Goal: Communication & Community: Answer question/provide support

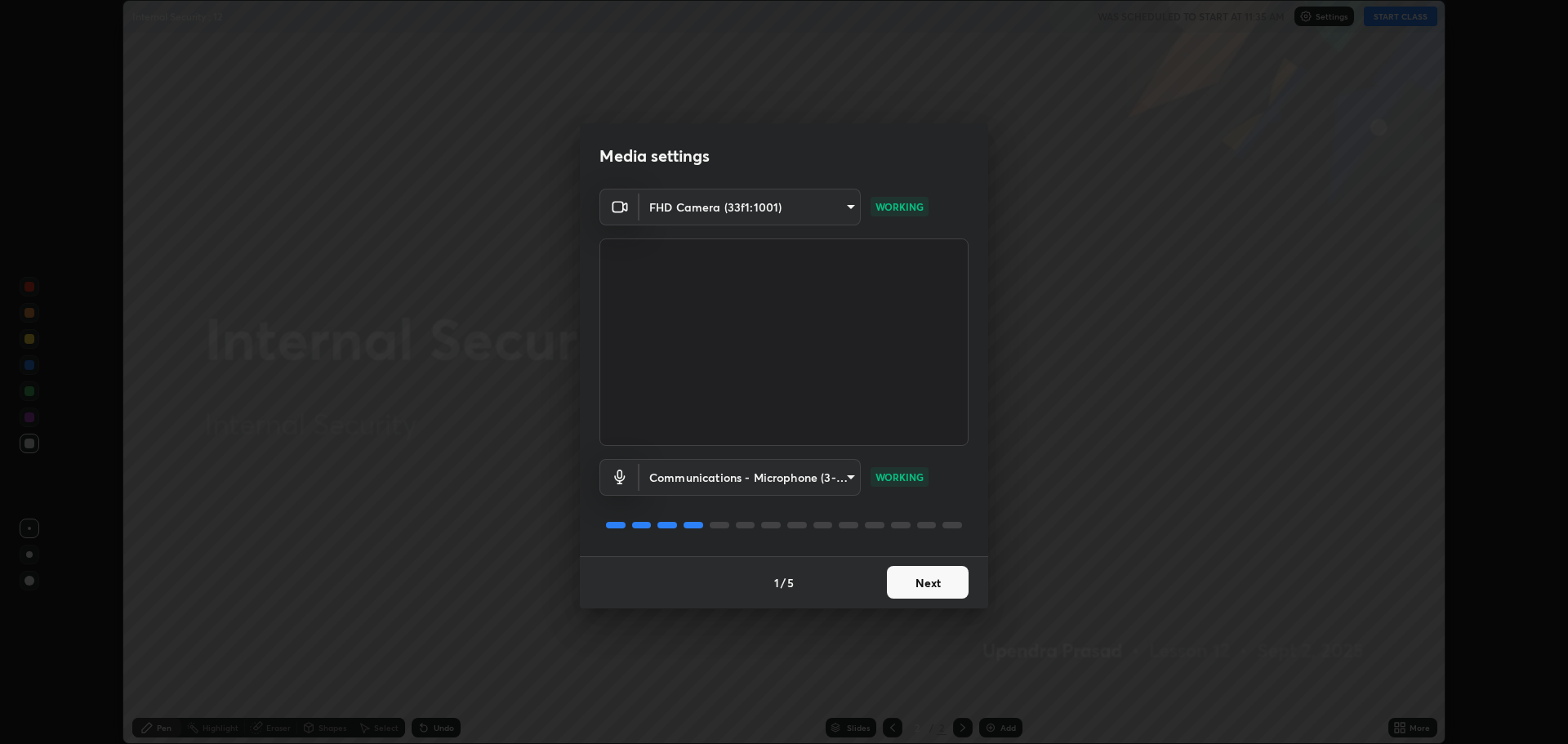
click at [939, 577] on button "Next" at bounding box center [928, 582] width 82 height 33
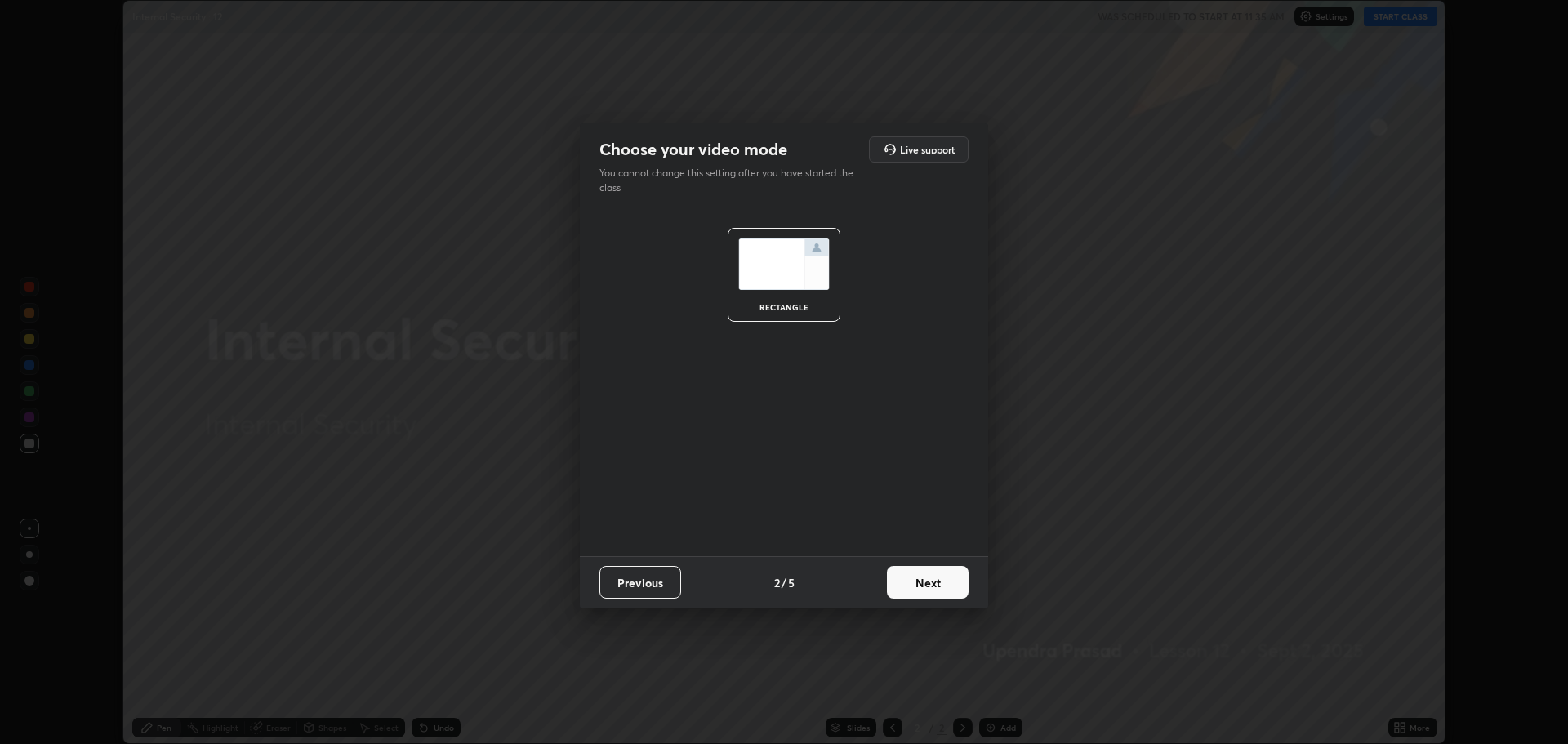
click at [937, 576] on button "Next" at bounding box center [928, 582] width 82 height 33
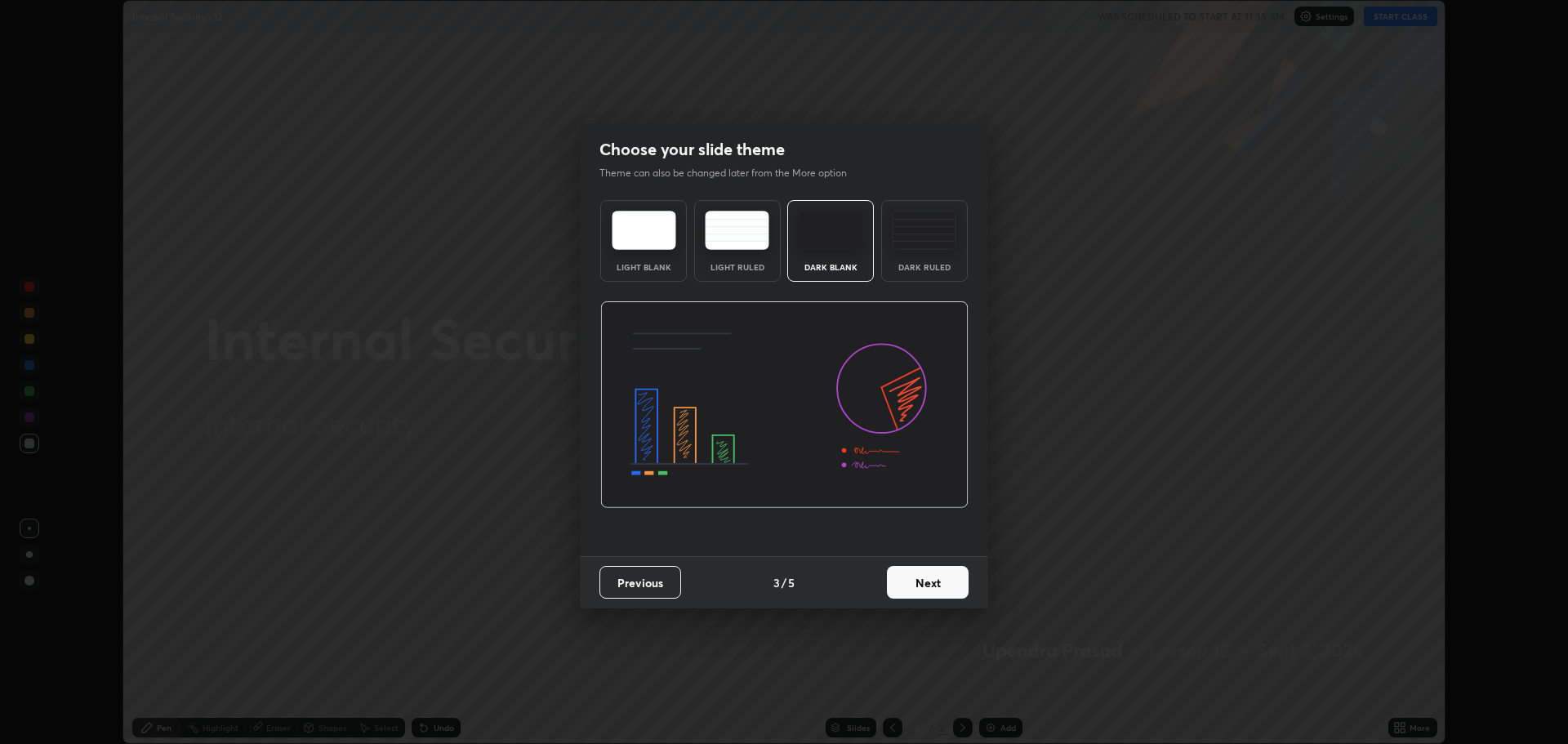
click at [937, 576] on button "Next" at bounding box center [928, 582] width 82 height 33
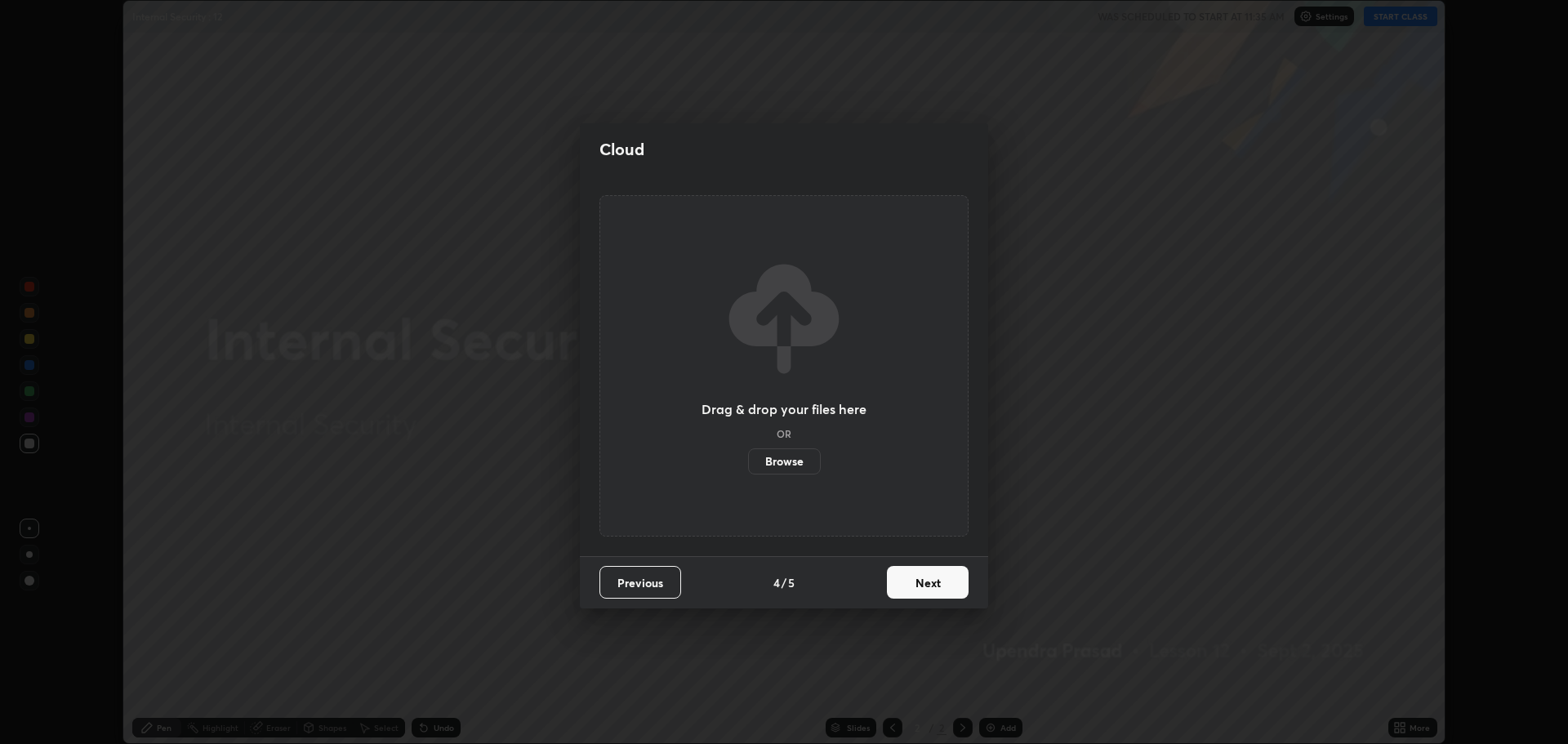
click at [933, 575] on button "Next" at bounding box center [928, 582] width 82 height 33
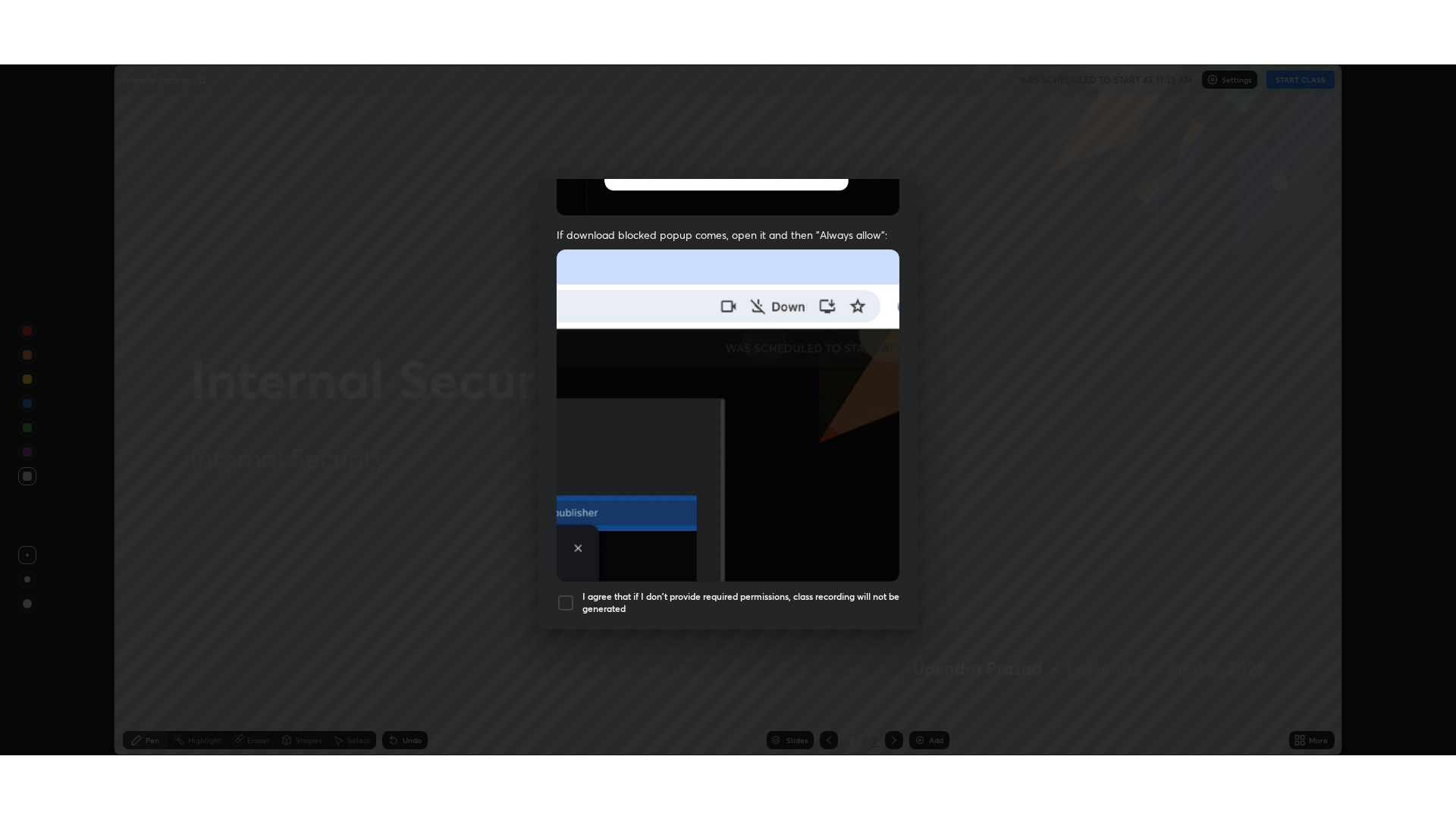
scroll to position [308, 0]
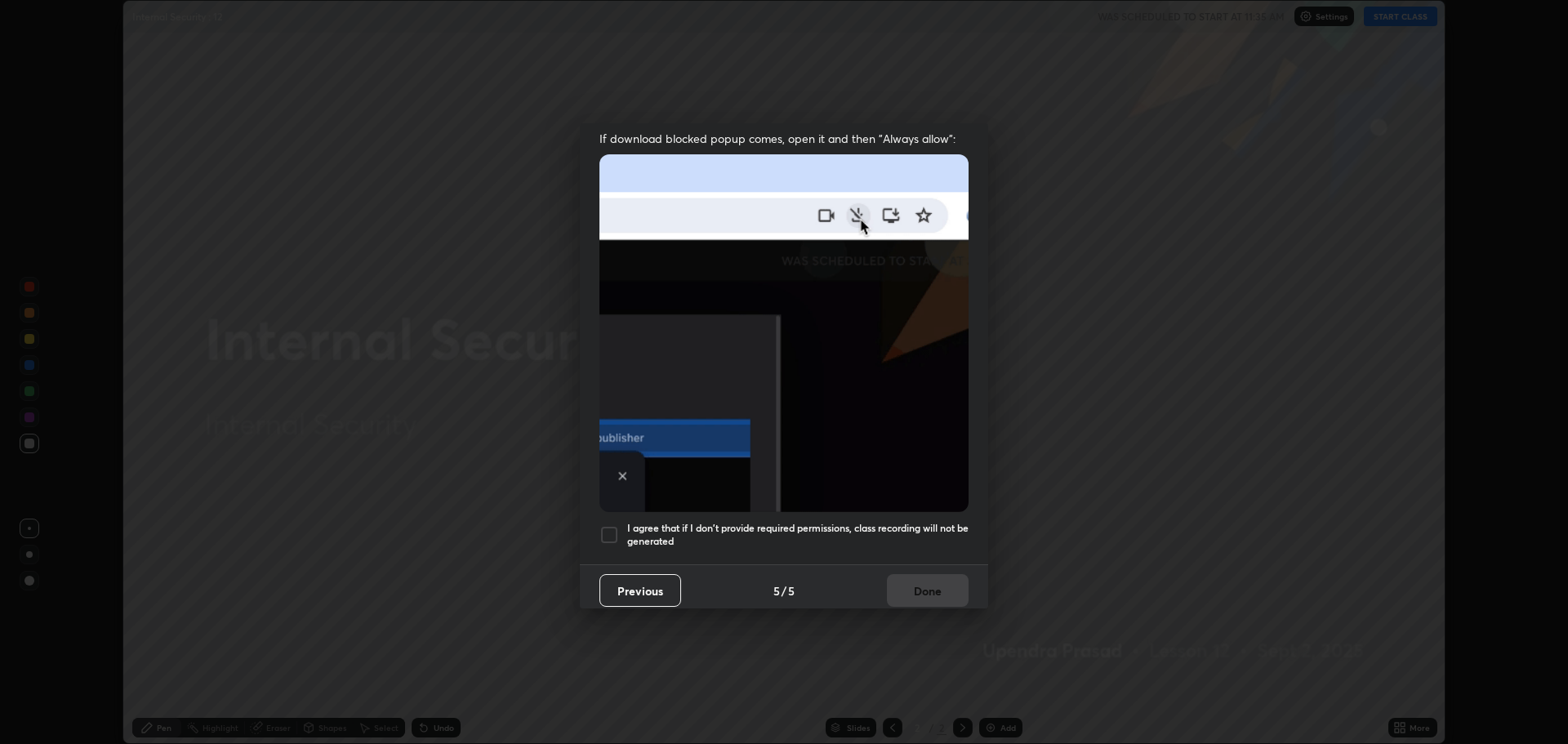
click at [604, 525] on div at bounding box center [609, 535] width 20 height 20
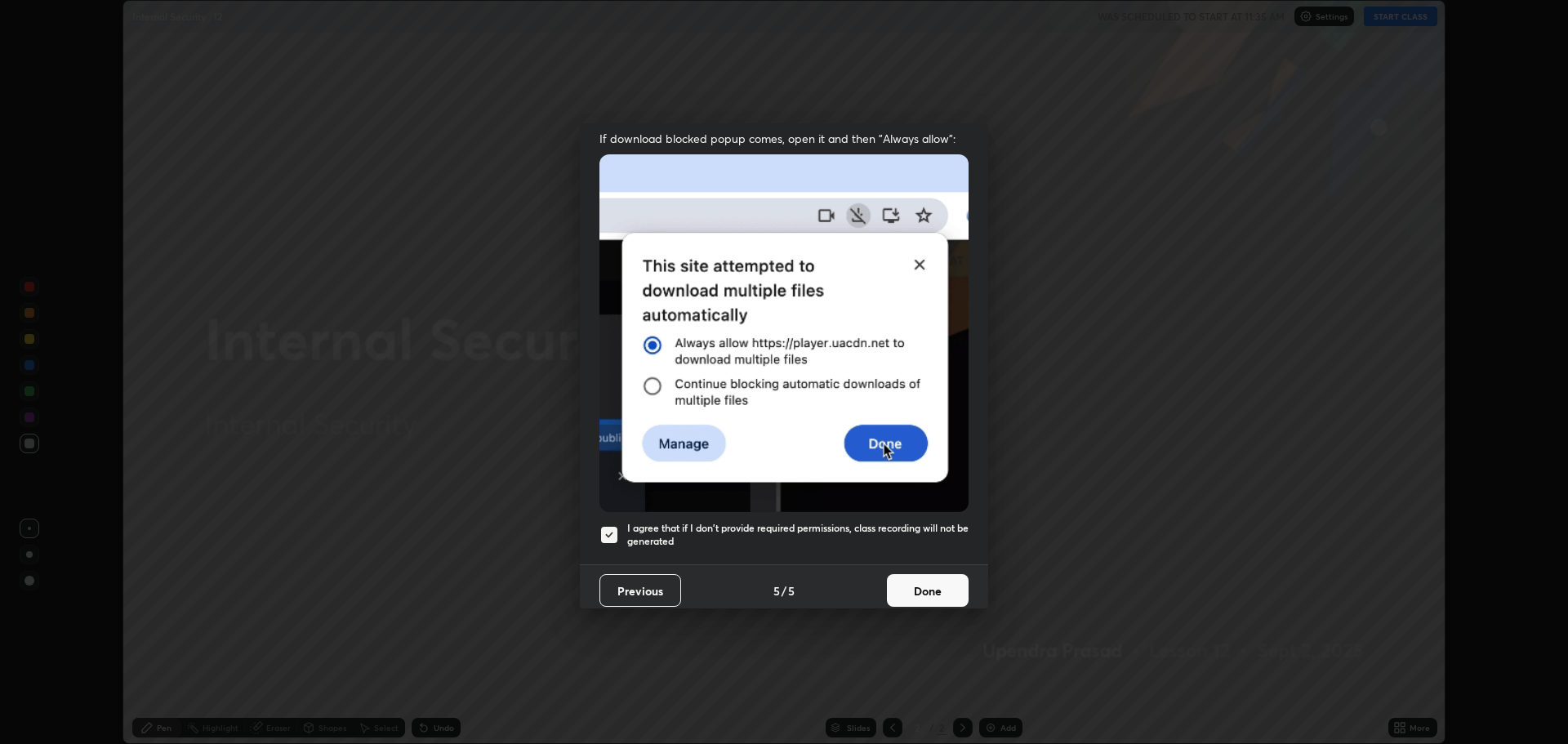
click at [923, 574] on button "Done" at bounding box center [928, 590] width 82 height 33
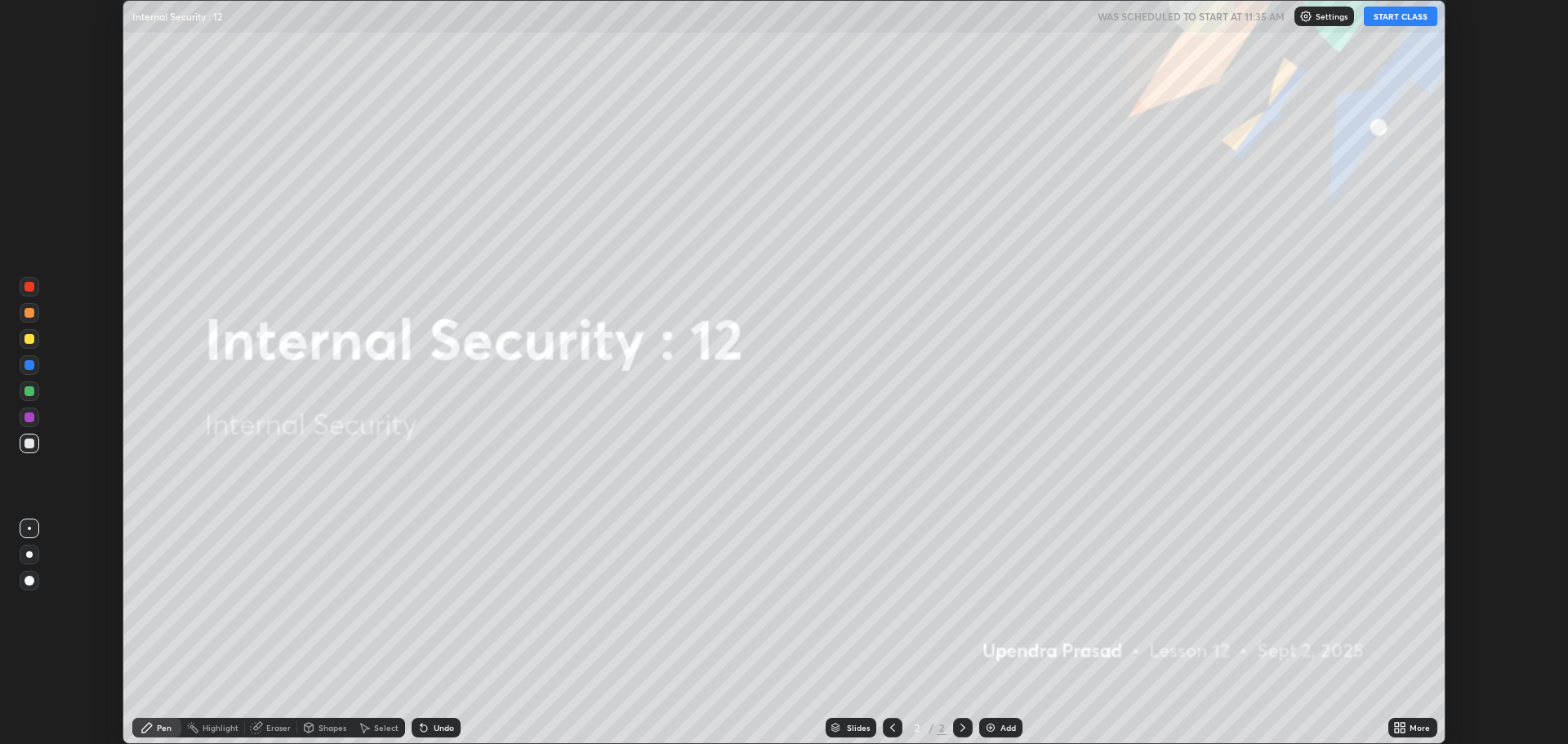
click at [1397, 724] on icon at bounding box center [1397, 725] width 4 height 4
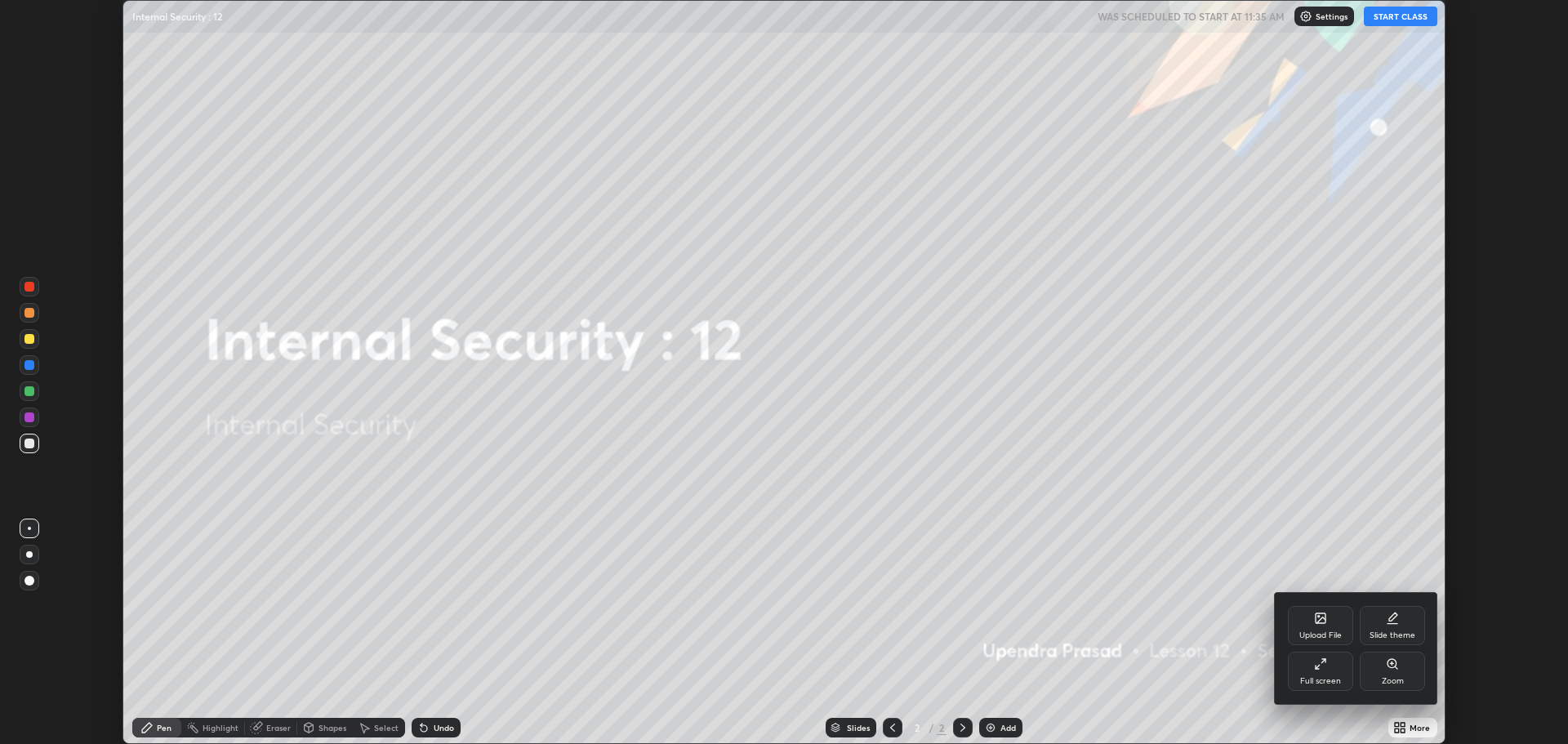
click at [1317, 666] on icon at bounding box center [1317, 667] width 4 height 4
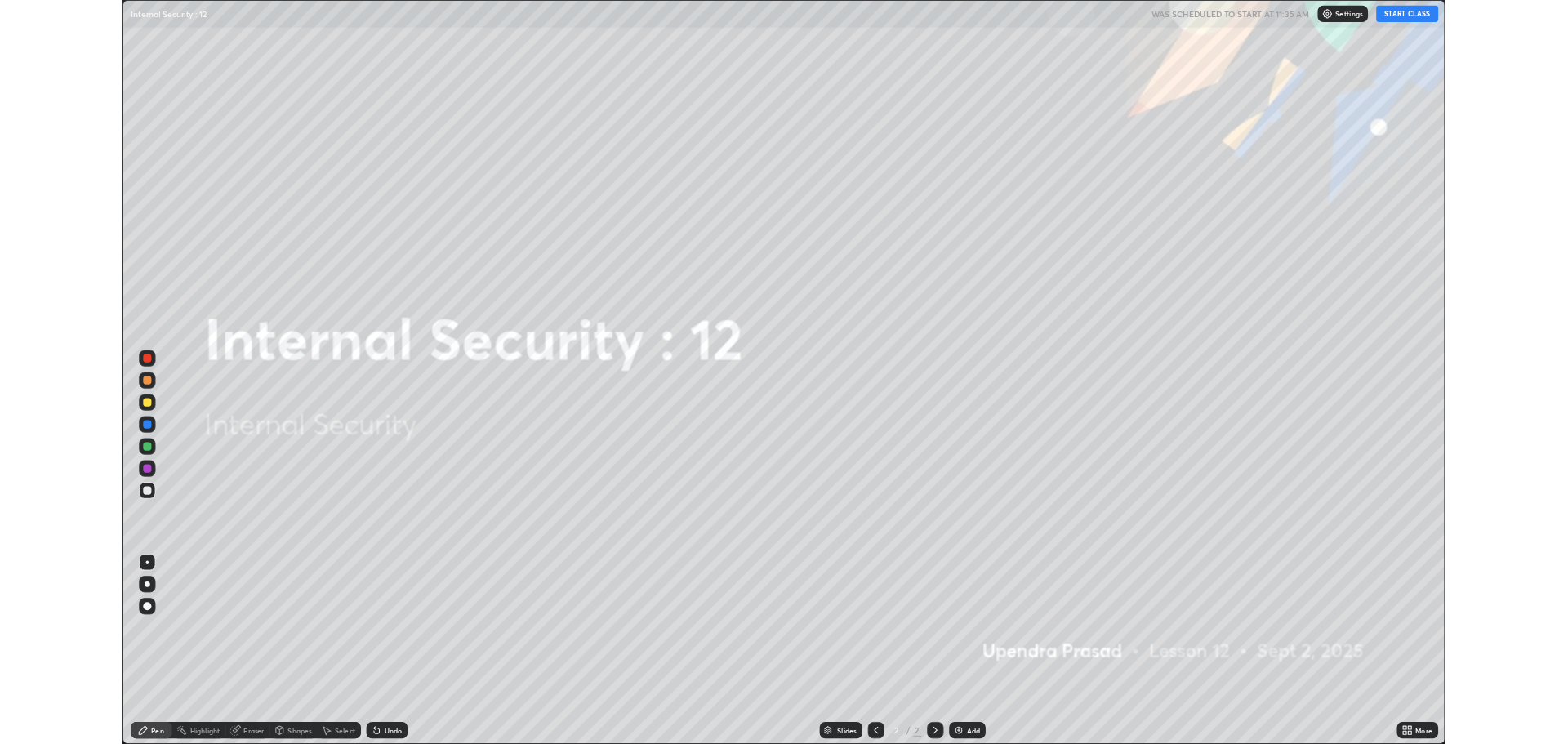
scroll to position [882, 1568]
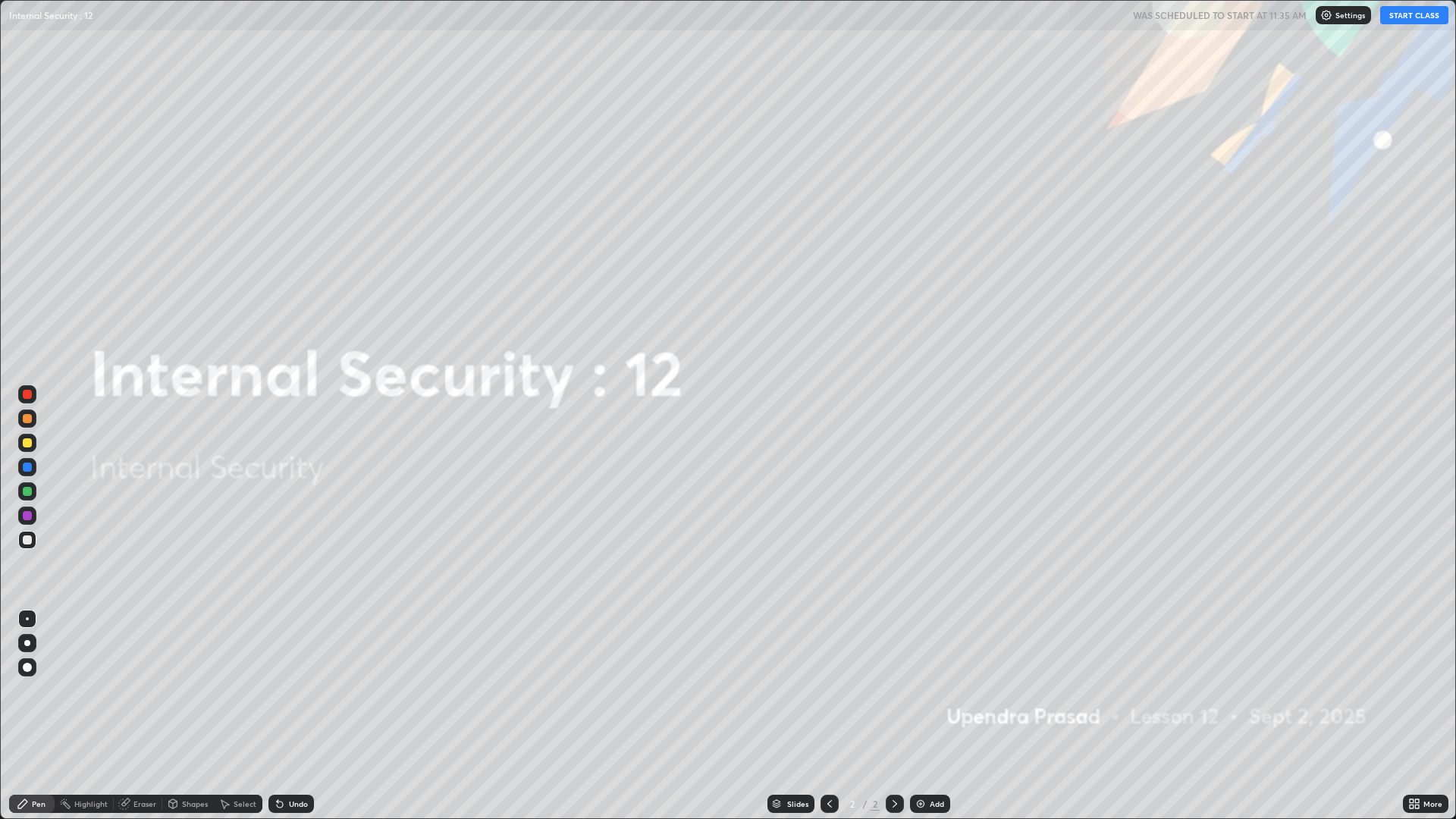
click at [1411, 690] on icon at bounding box center [1413, 803] width 12 height 12
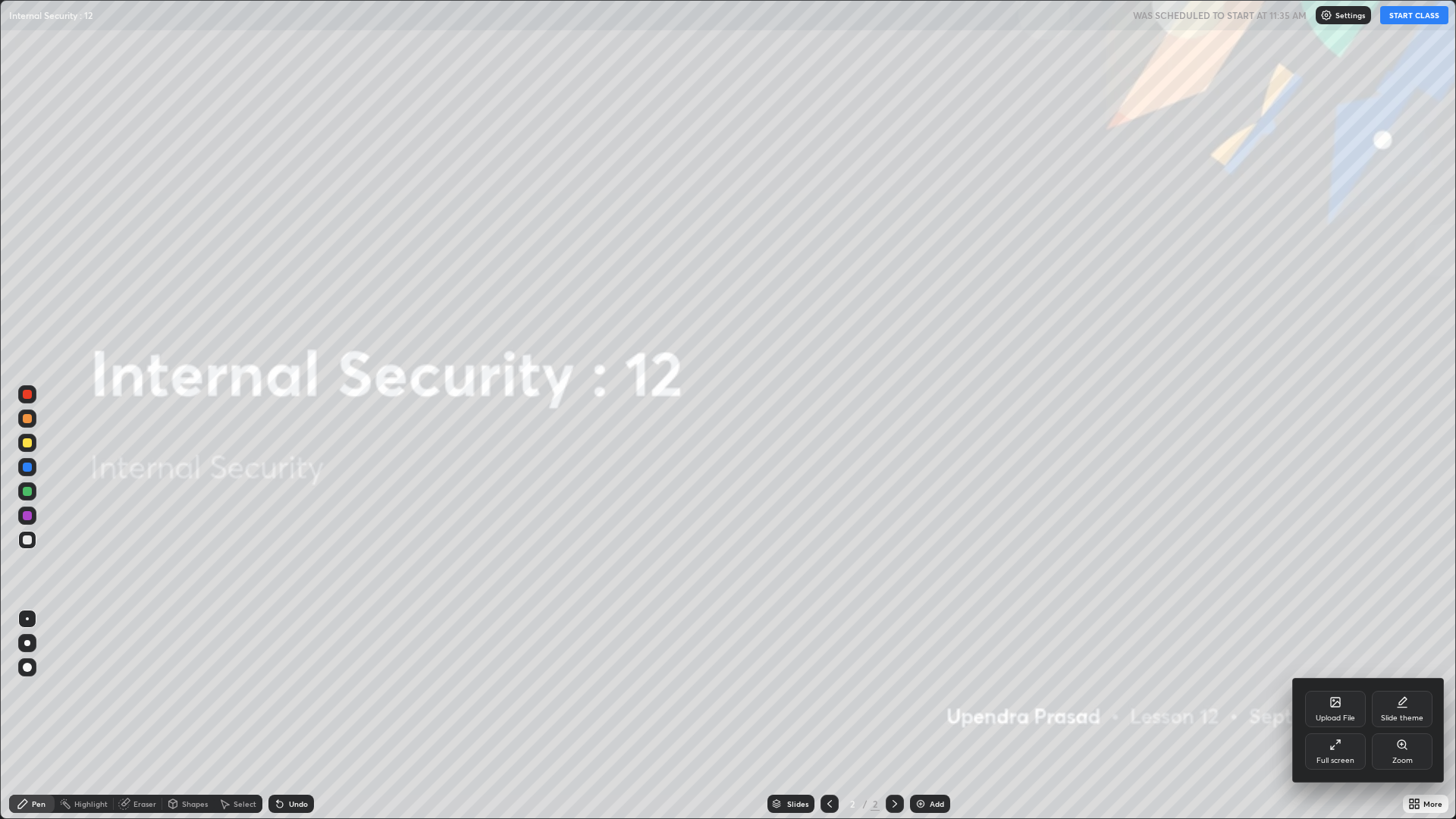
click at [1328, 690] on div "Upload File" at bounding box center [1334, 708] width 60 height 36
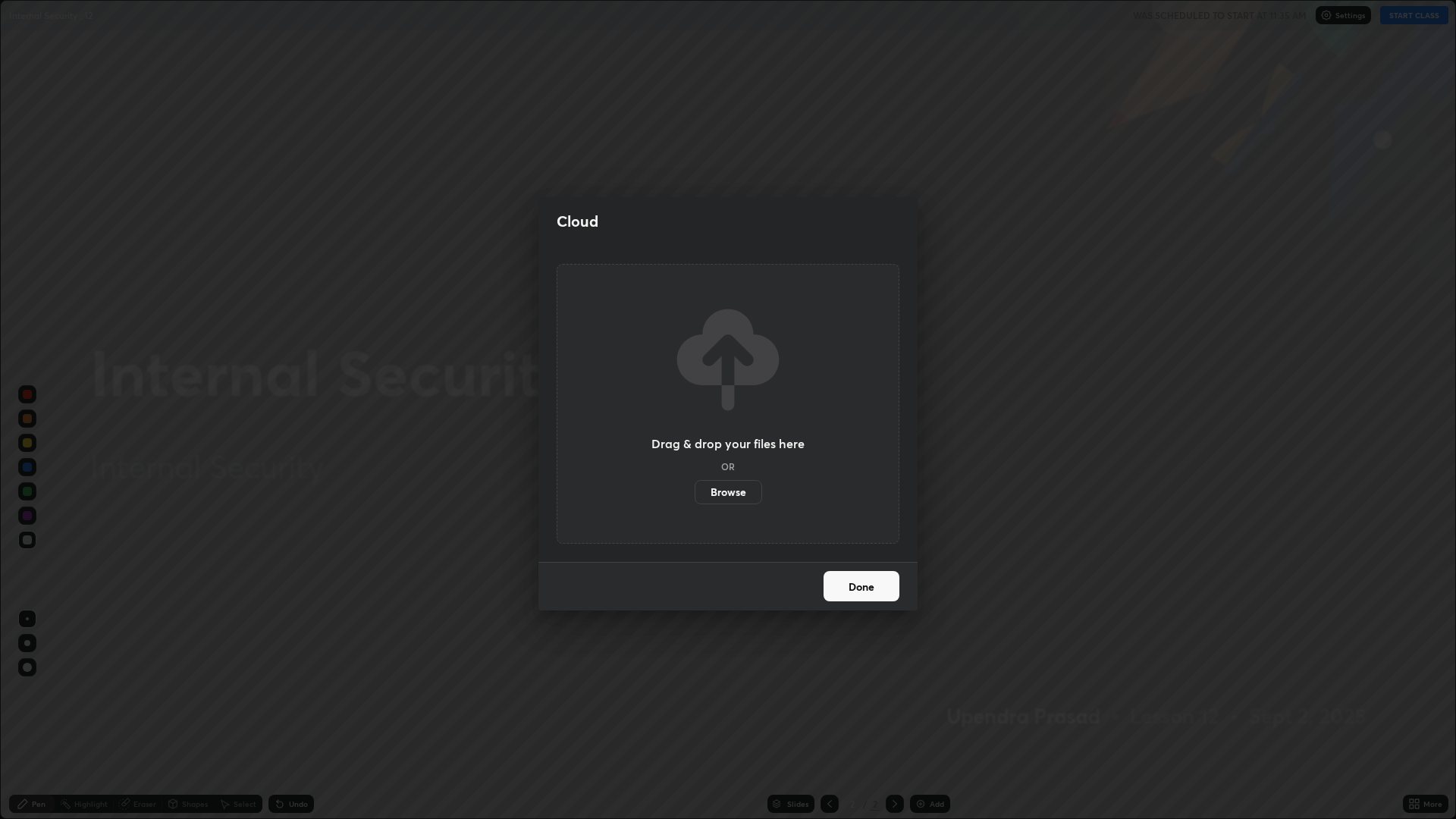
click at [730, 495] on label "Browse" at bounding box center [728, 492] width 68 height 24
click at [695, 495] on input "Browse" at bounding box center [695, 492] width 0 height 24
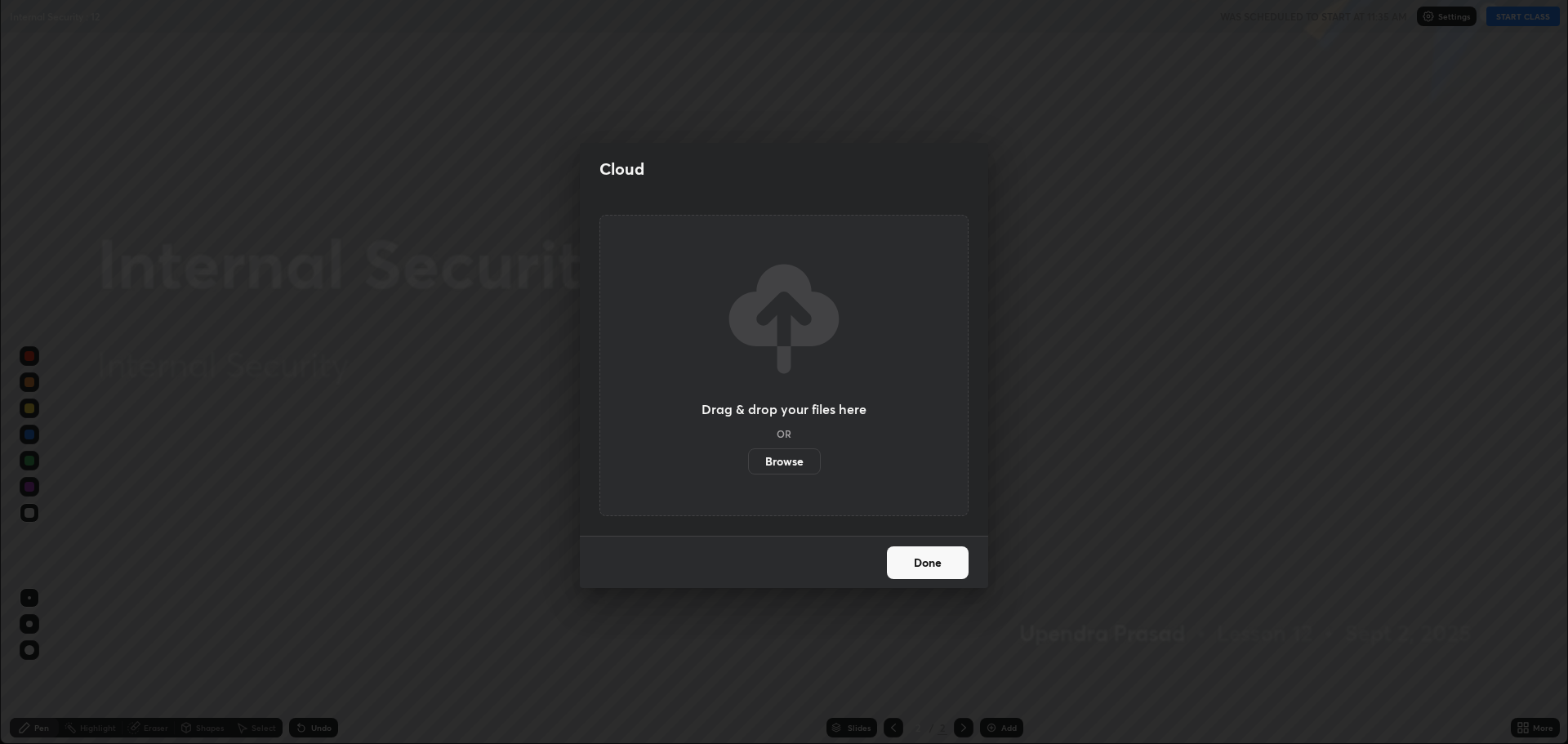
scroll to position [80911, 80087]
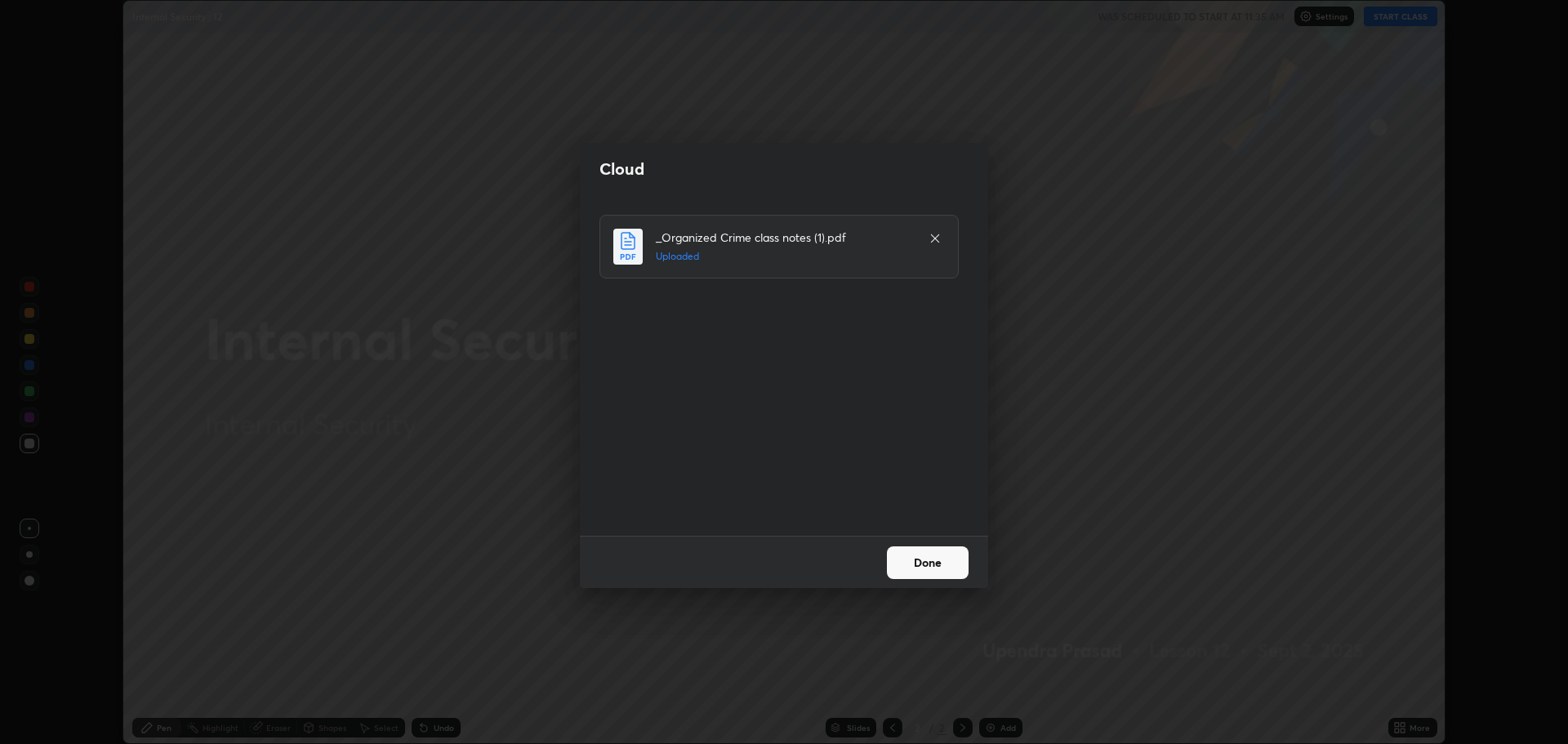
click at [937, 567] on button "Done" at bounding box center [928, 562] width 82 height 33
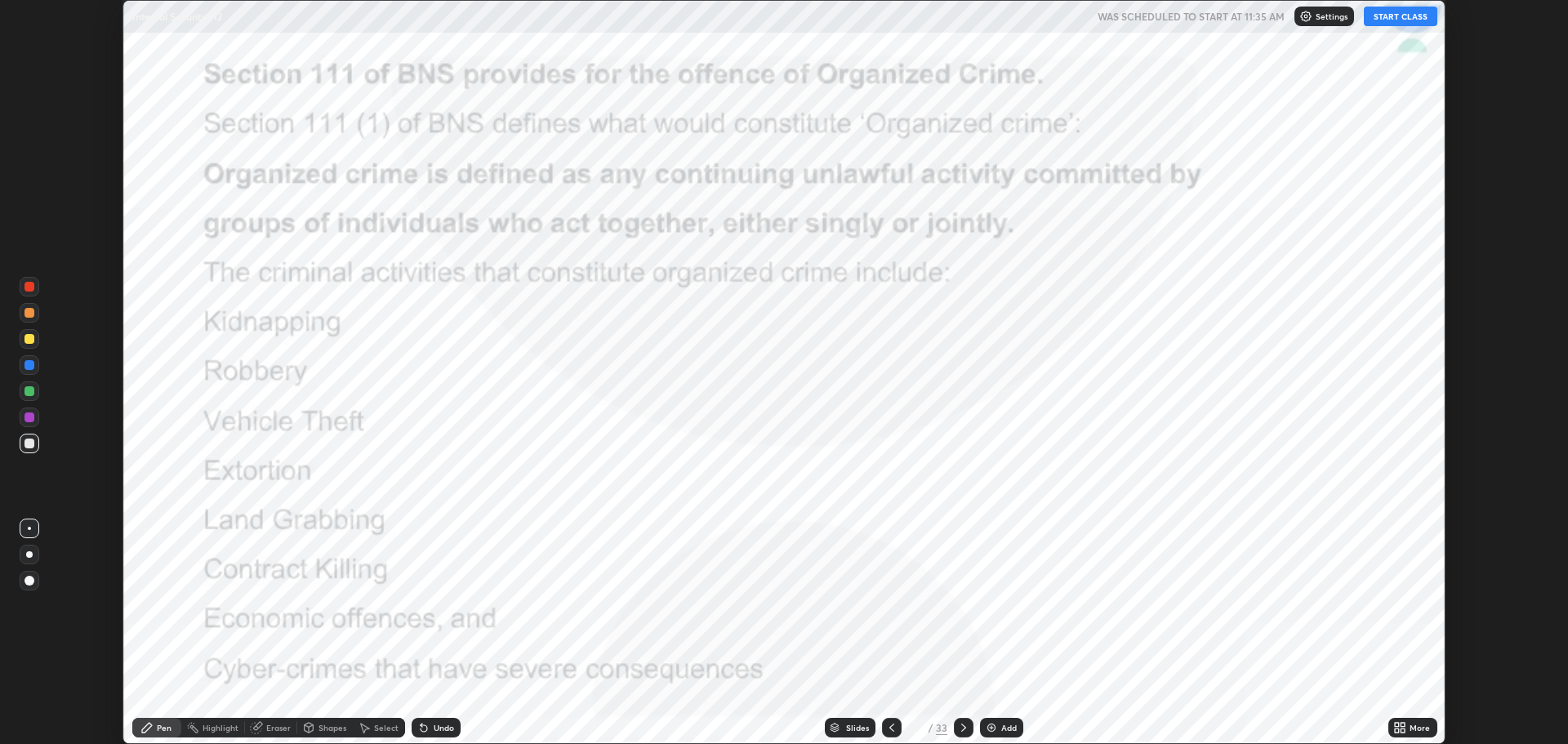
click at [834, 725] on icon at bounding box center [834, 725] width 8 height 4
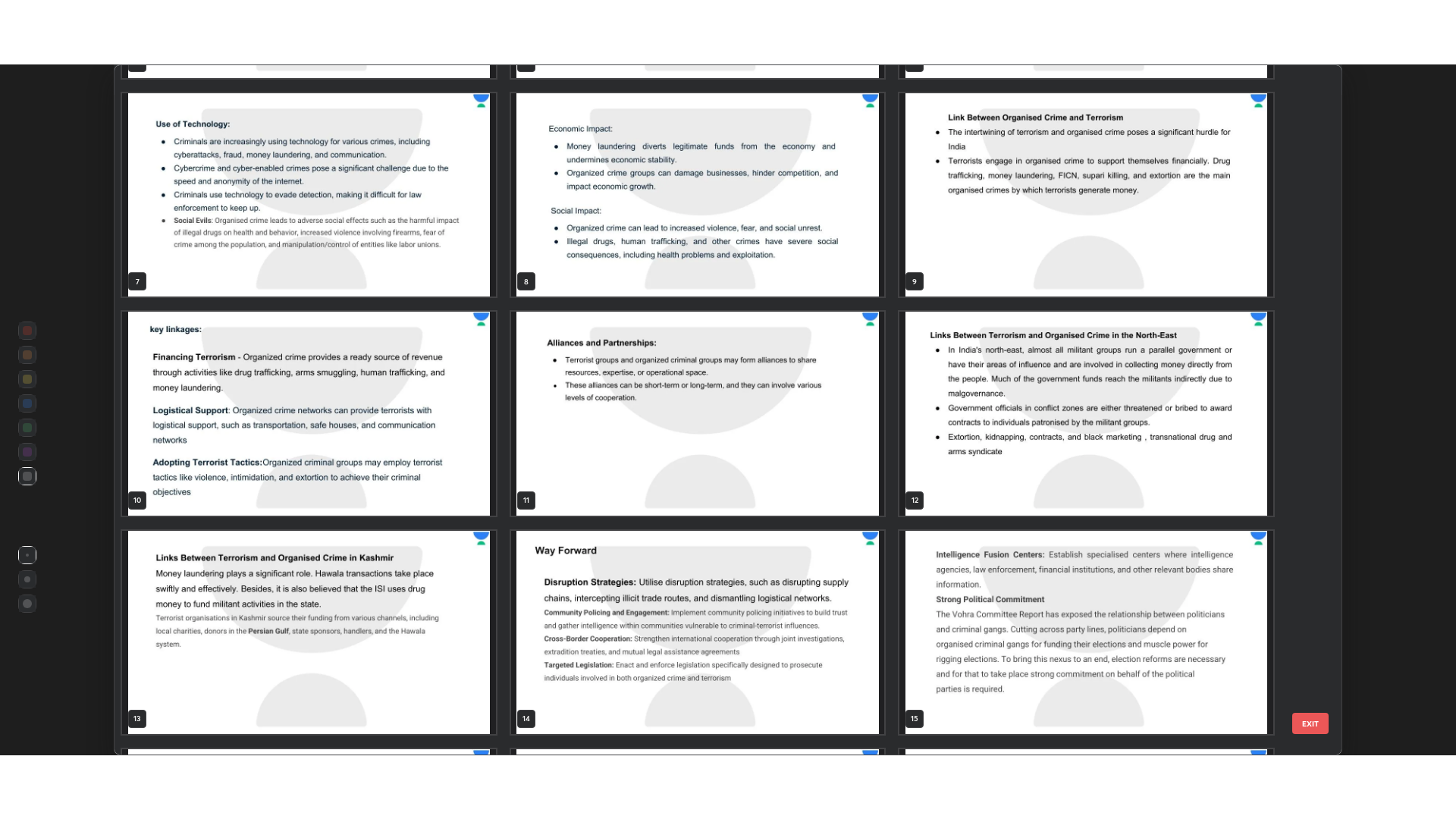
scroll to position [409, 0]
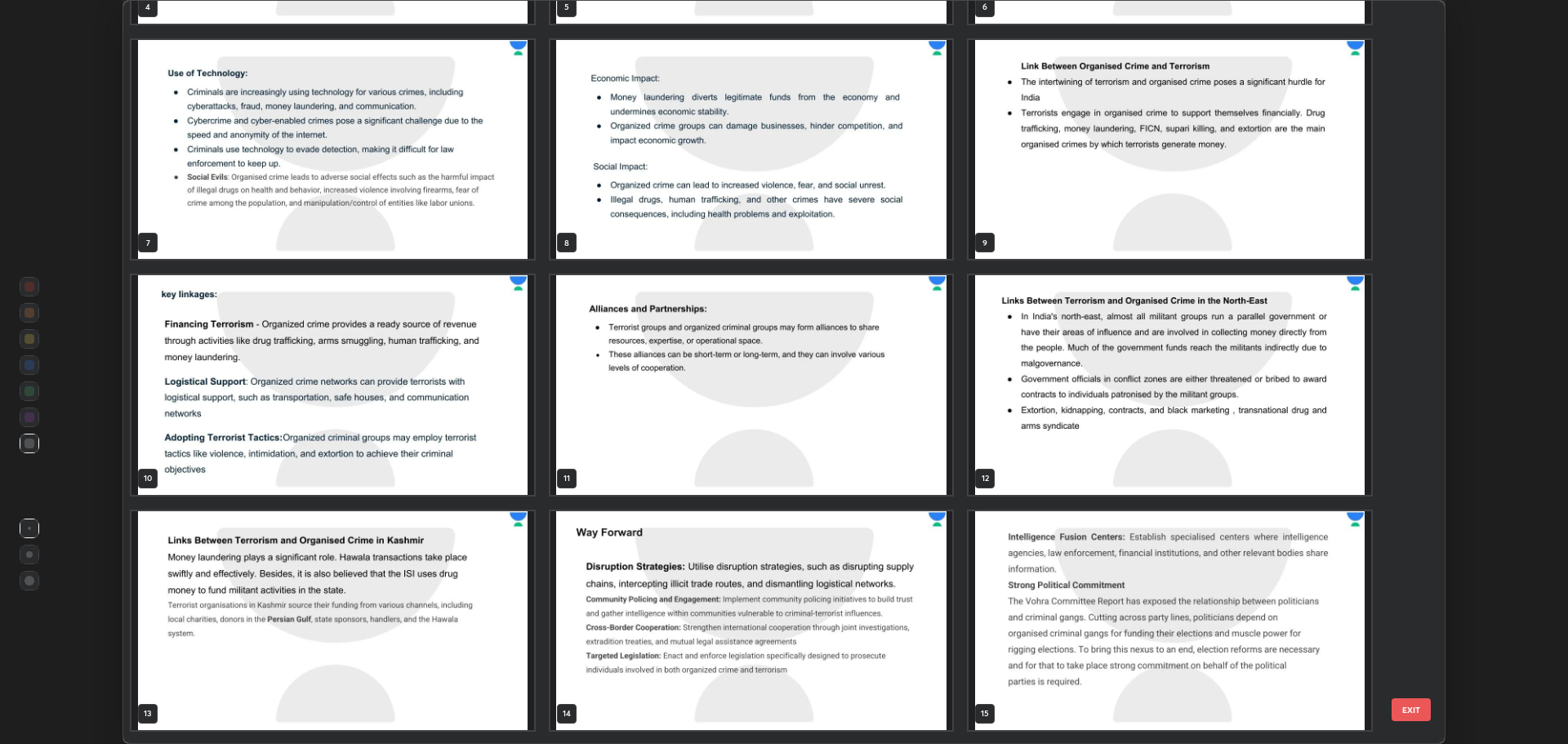
click at [841, 167] on img "grid" at bounding box center [751, 149] width 403 height 219
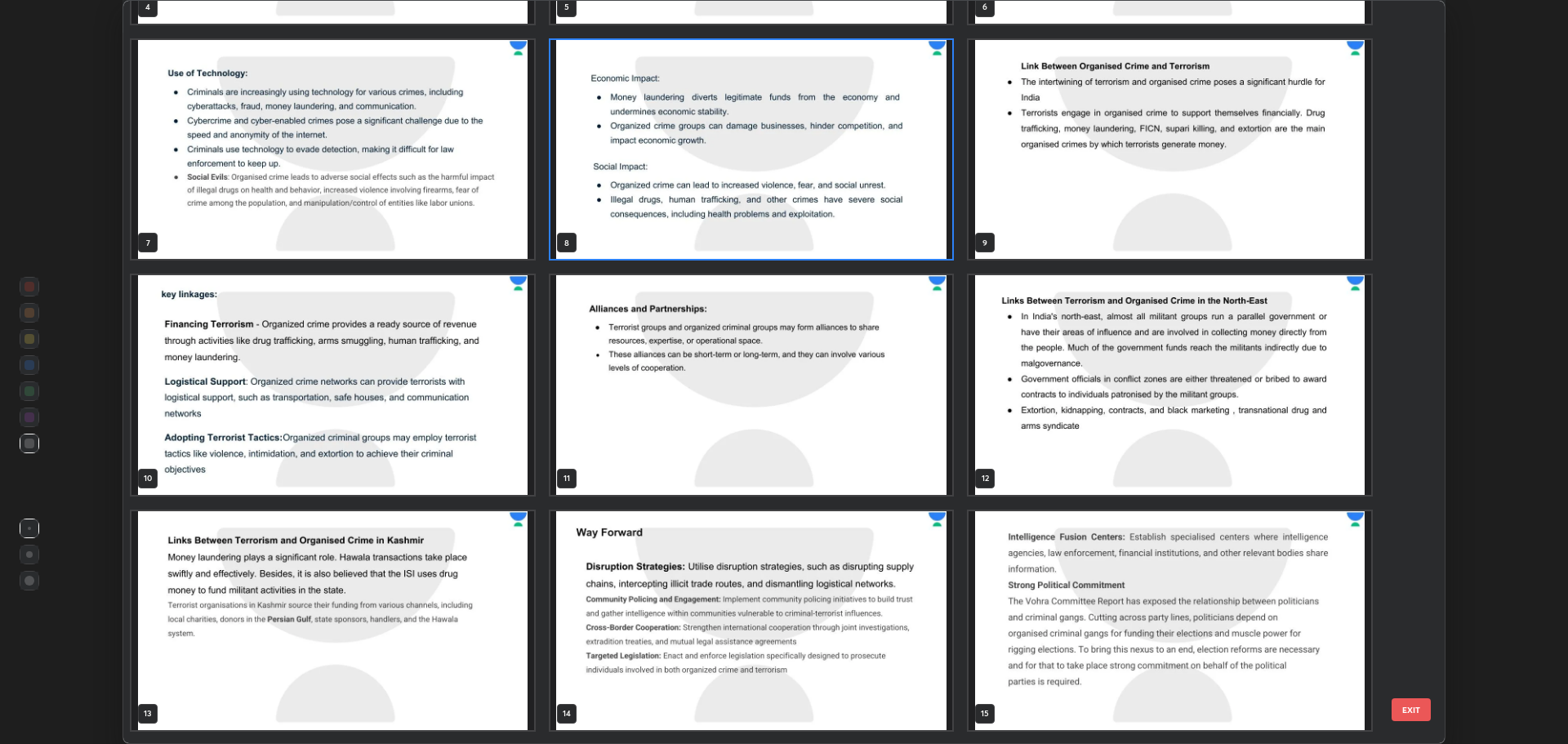
click at [832, 169] on img "grid" at bounding box center [751, 149] width 403 height 219
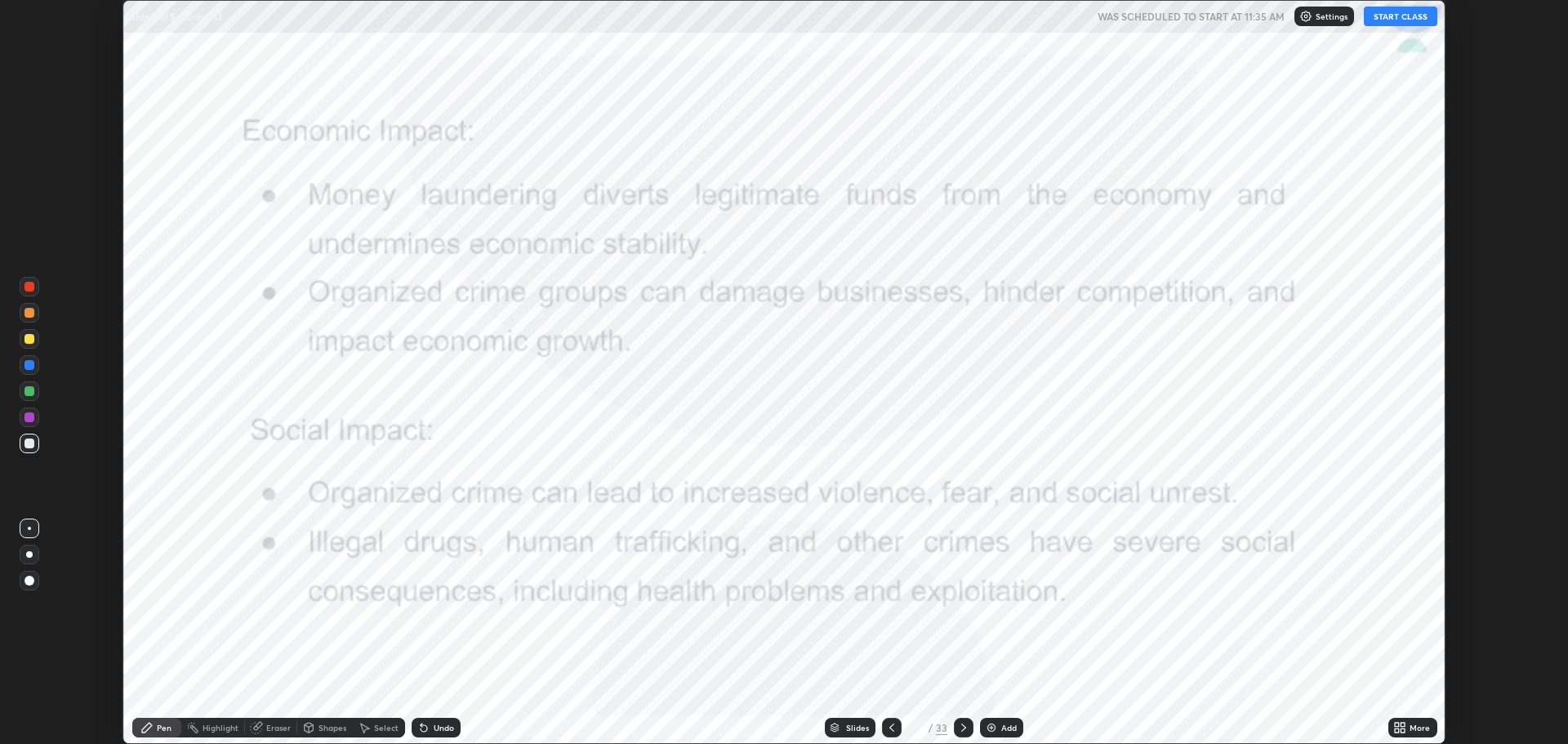
click at [962, 728] on icon at bounding box center [963, 727] width 13 height 13
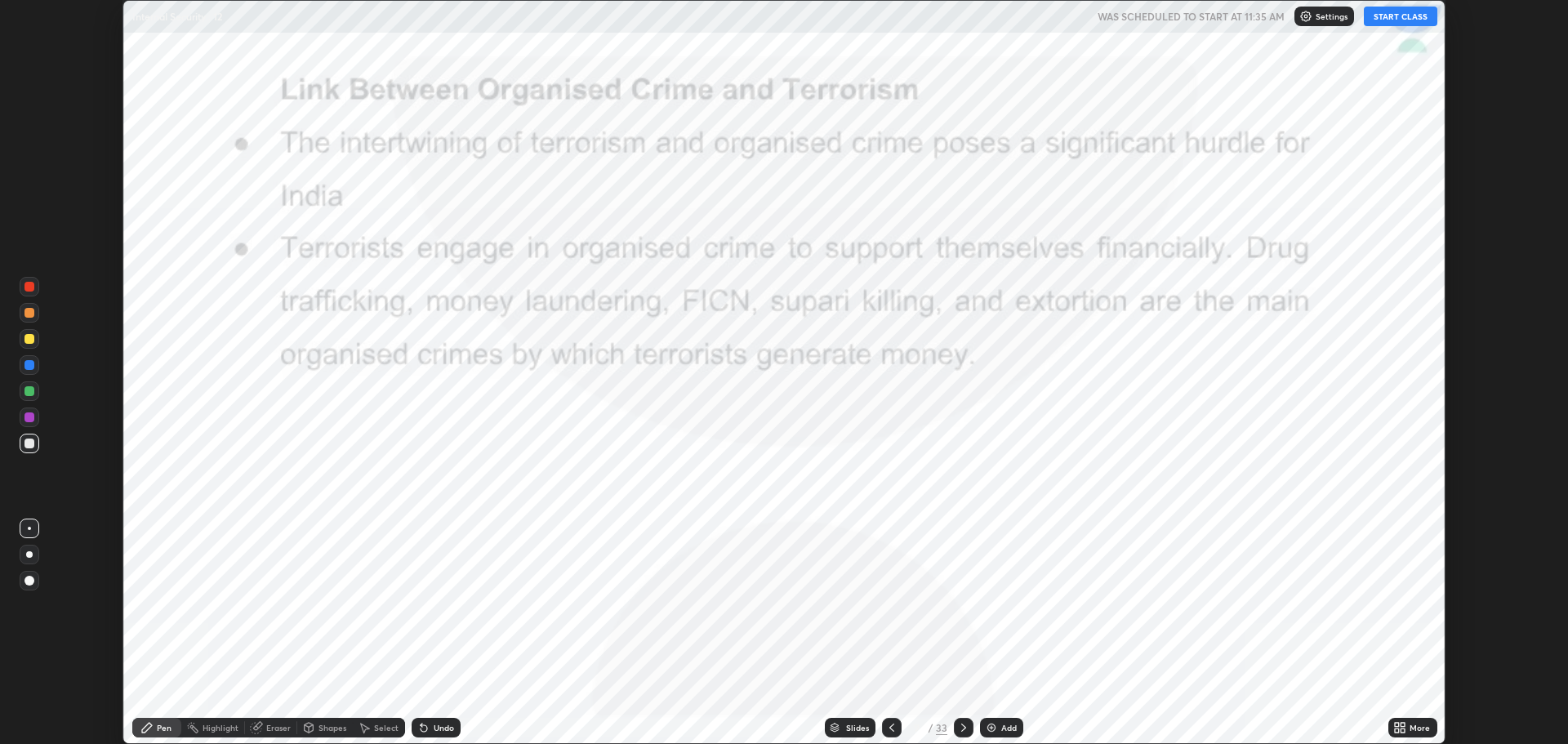
click at [1399, 724] on icon at bounding box center [1397, 725] width 4 height 4
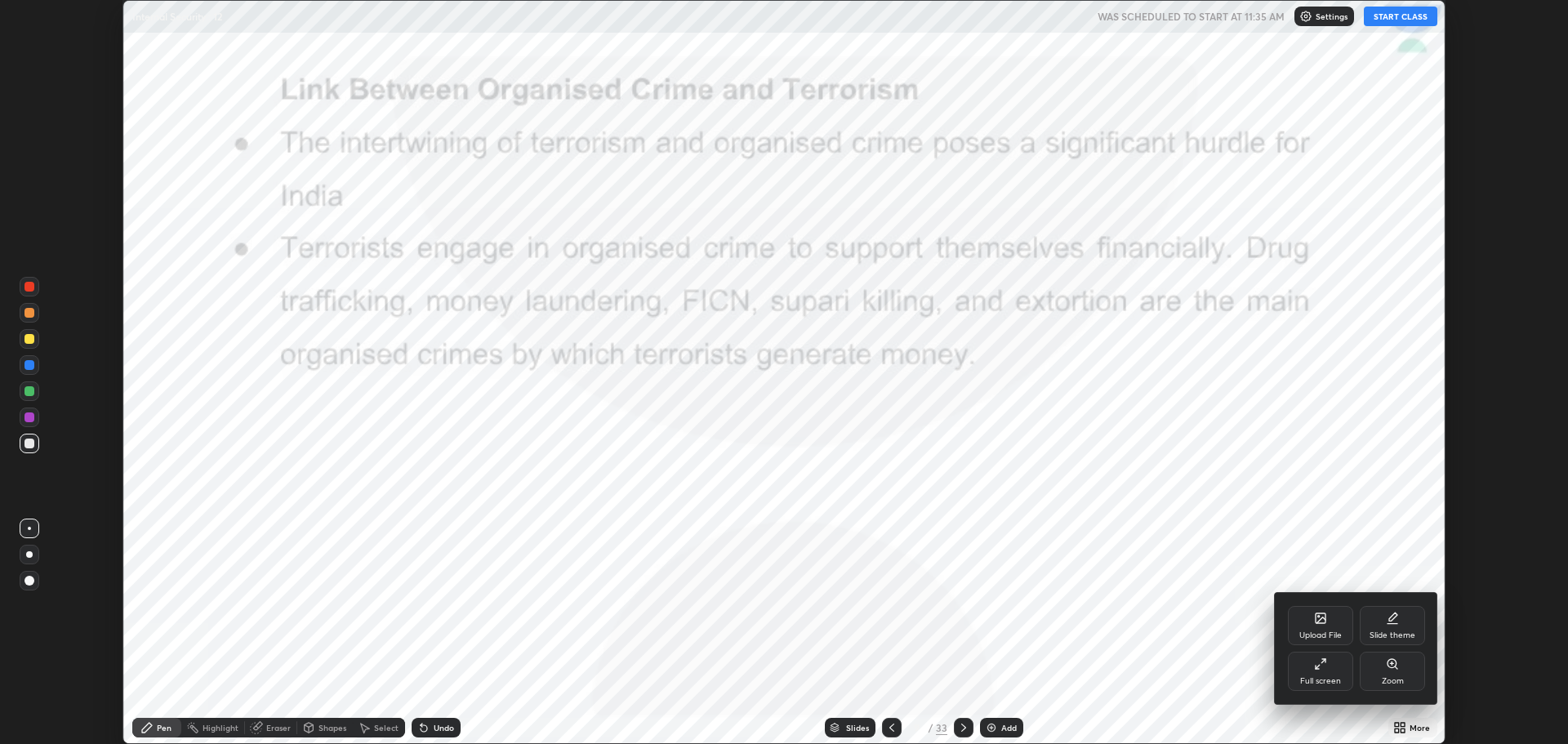
click at [1327, 674] on div "Full screen" at bounding box center [1320, 671] width 65 height 39
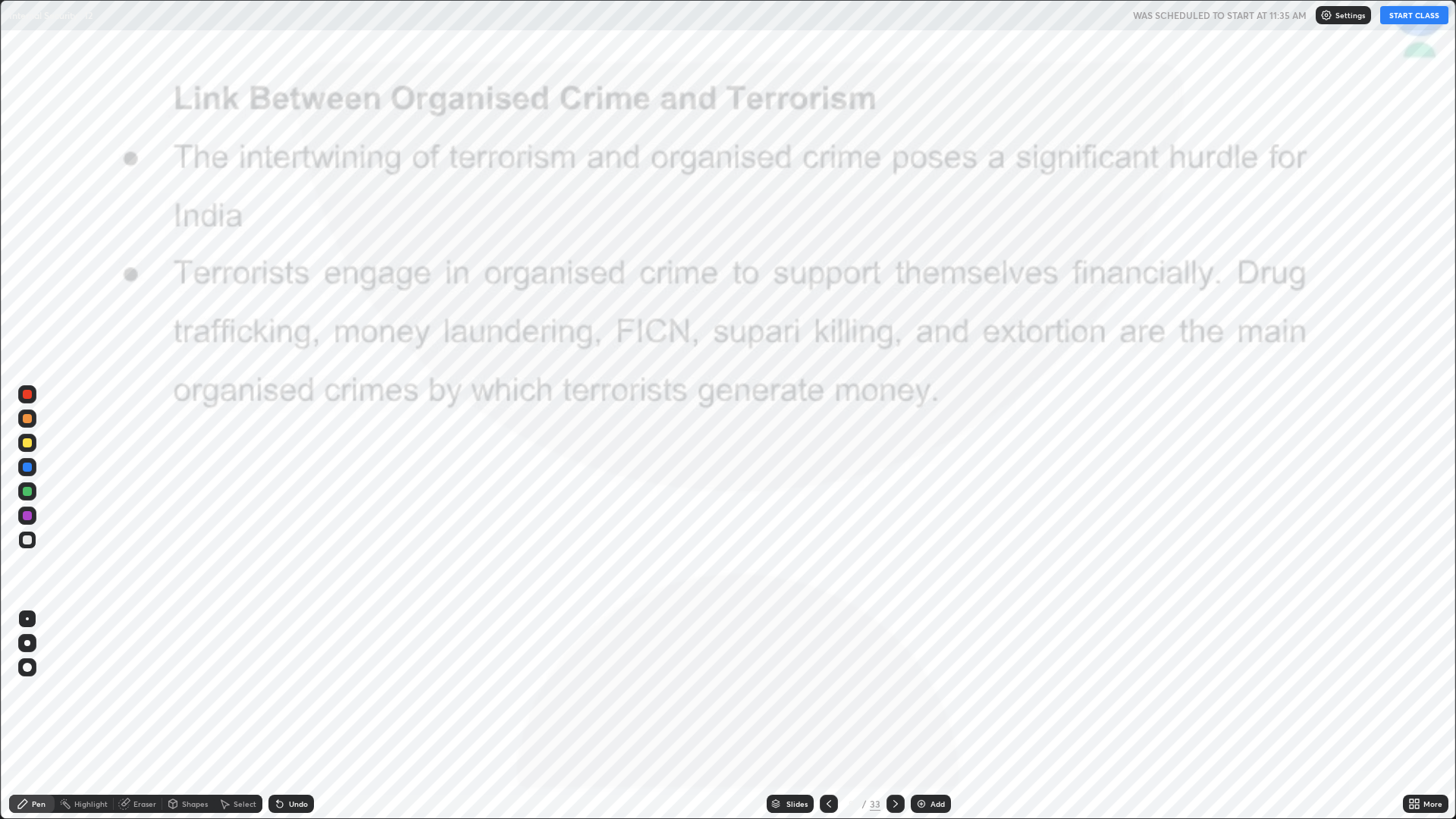
scroll to position [819, 1456]
click at [1412, 16] on button "START CLASS" at bounding box center [1413, 16] width 68 height 19
click at [31, 391] on div at bounding box center [27, 395] width 9 height 9
click at [891, 690] on icon at bounding box center [895, 803] width 12 height 12
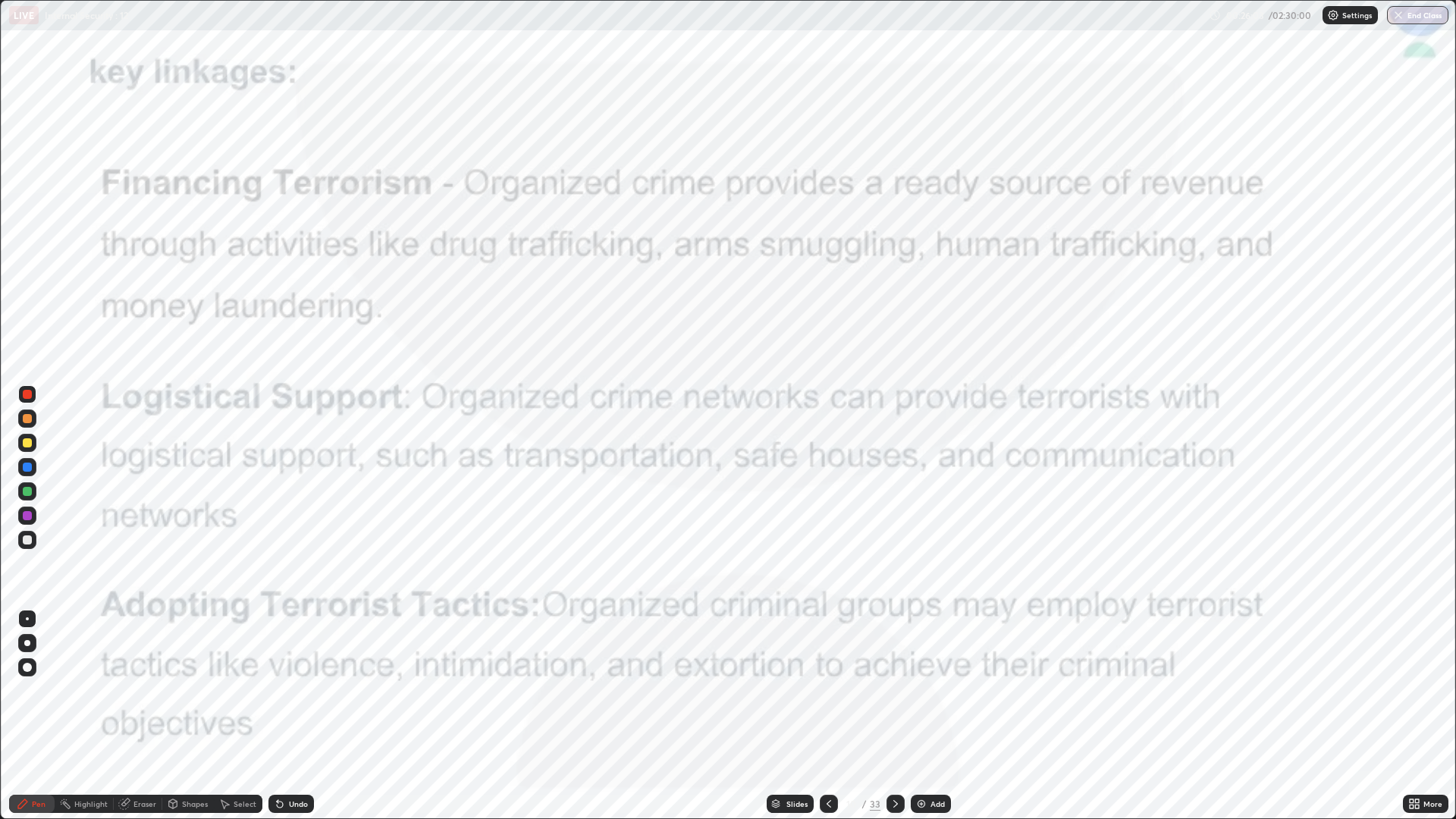
click at [827, 690] on icon at bounding box center [828, 803] width 5 height 7
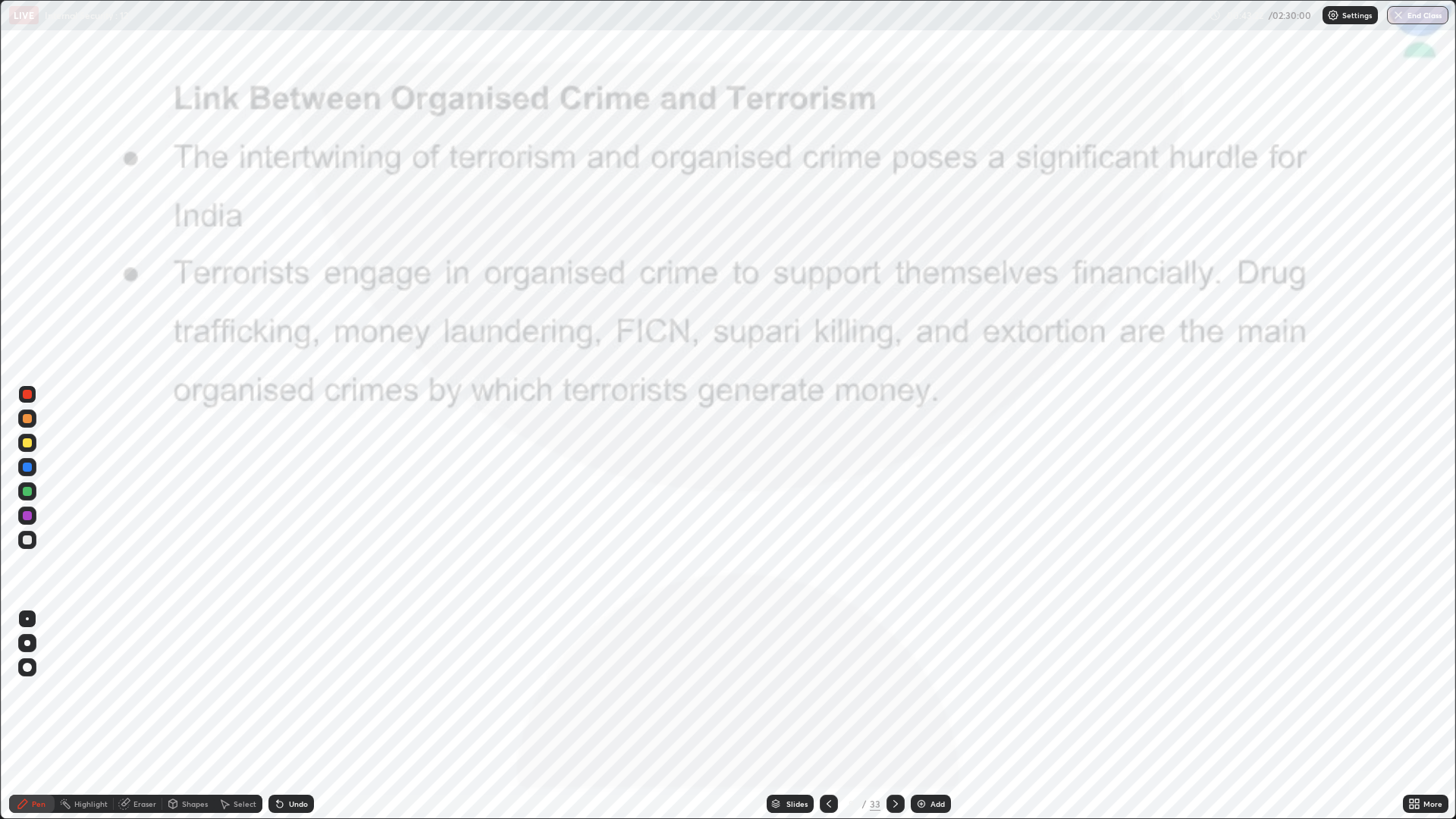
click at [893, 690] on icon at bounding box center [895, 803] width 12 height 12
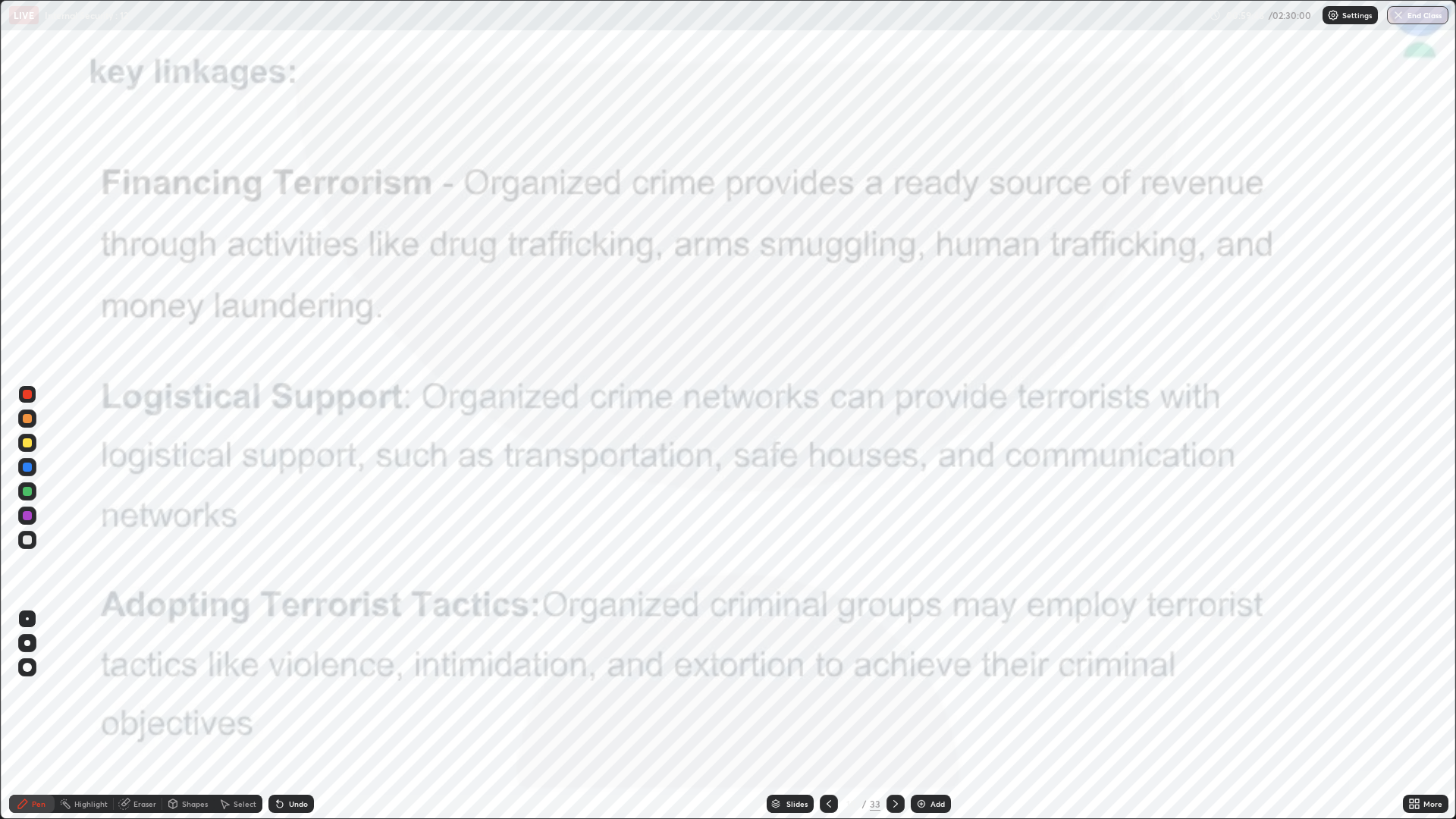
click at [895, 690] on div at bounding box center [896, 804] width 19 height 19
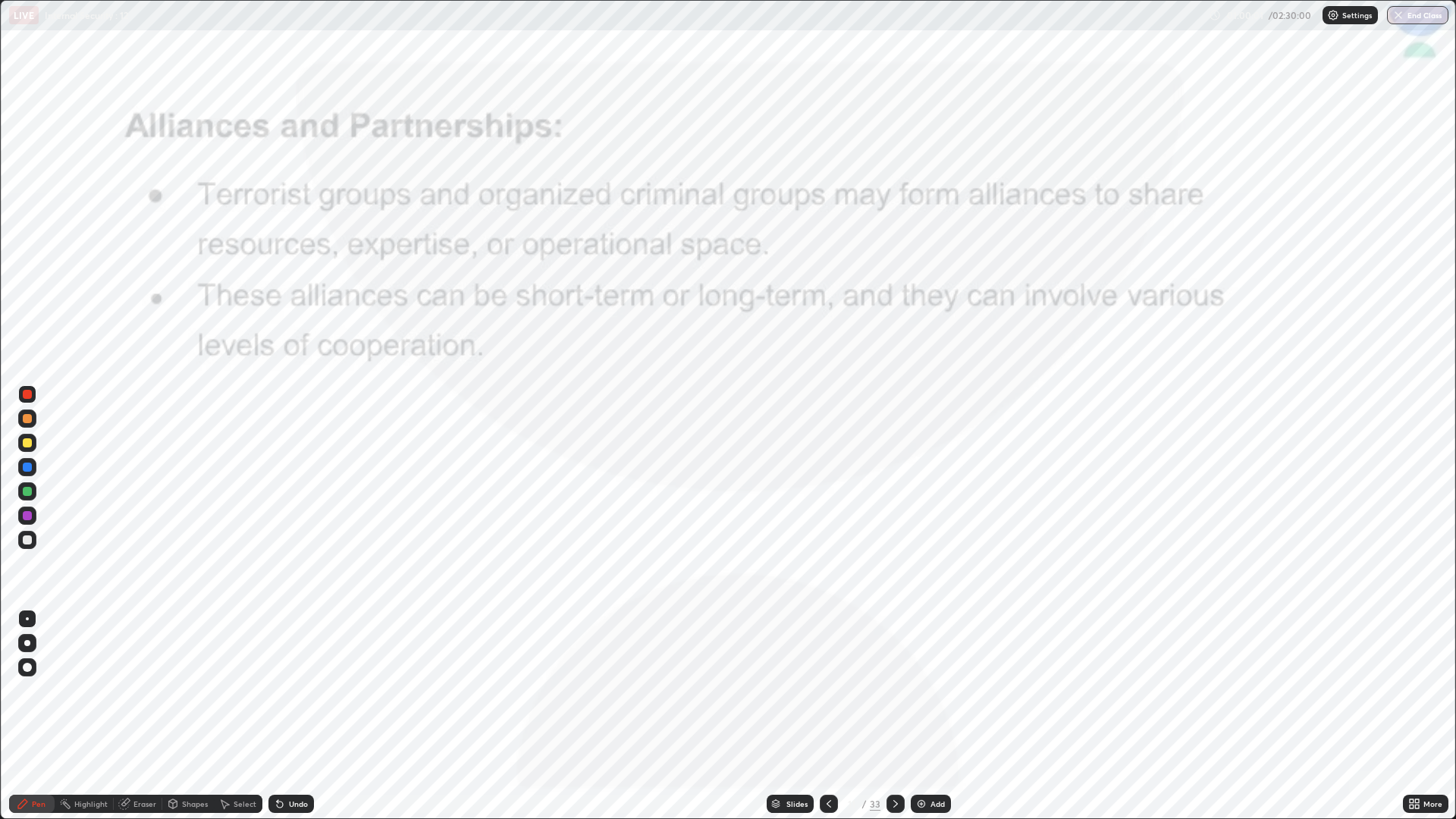
click at [825, 690] on icon at bounding box center [828, 803] width 12 height 12
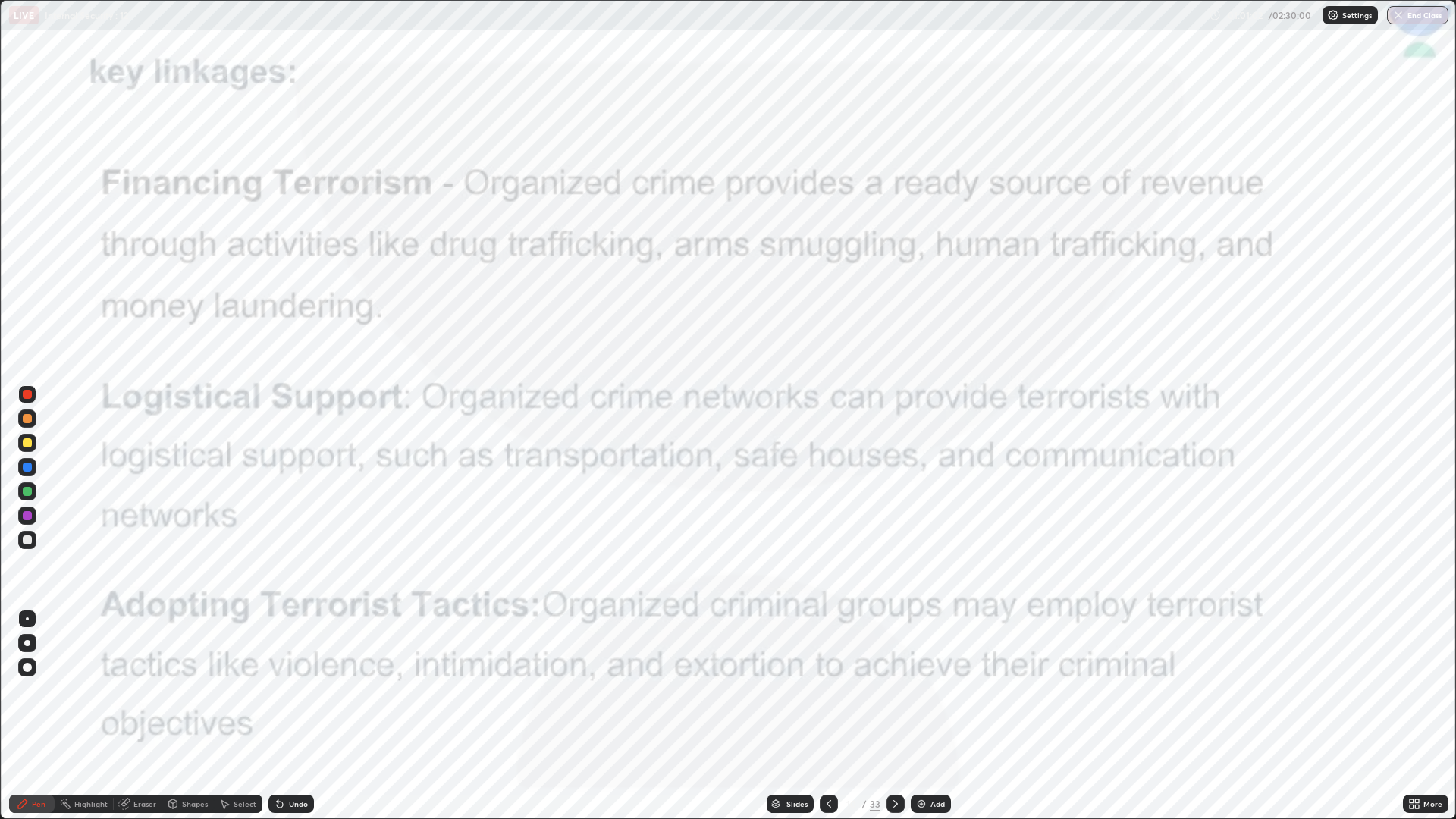
click at [890, 690] on div at bounding box center [896, 804] width 19 height 19
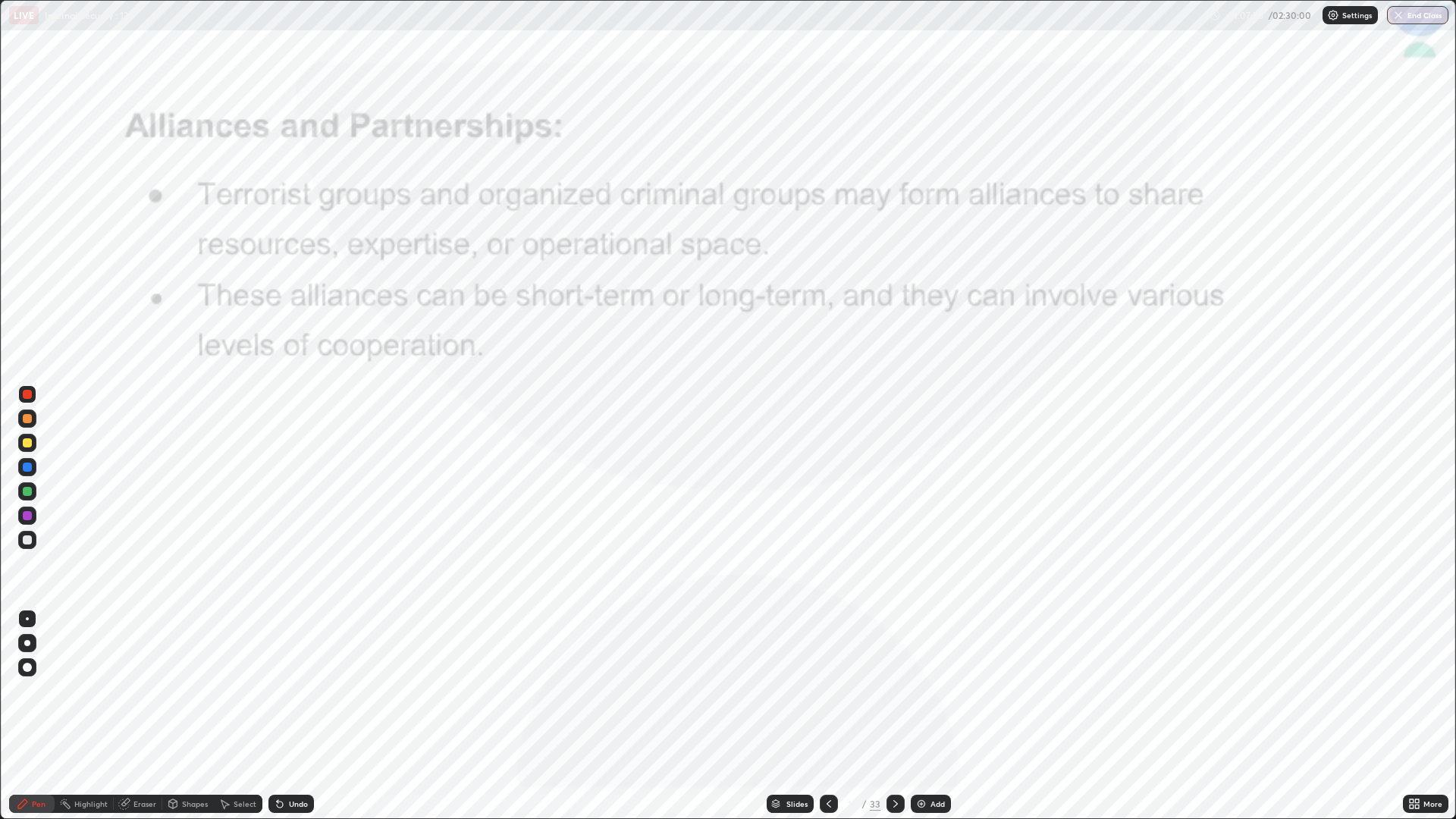
click at [890, 690] on icon at bounding box center [895, 803] width 12 height 12
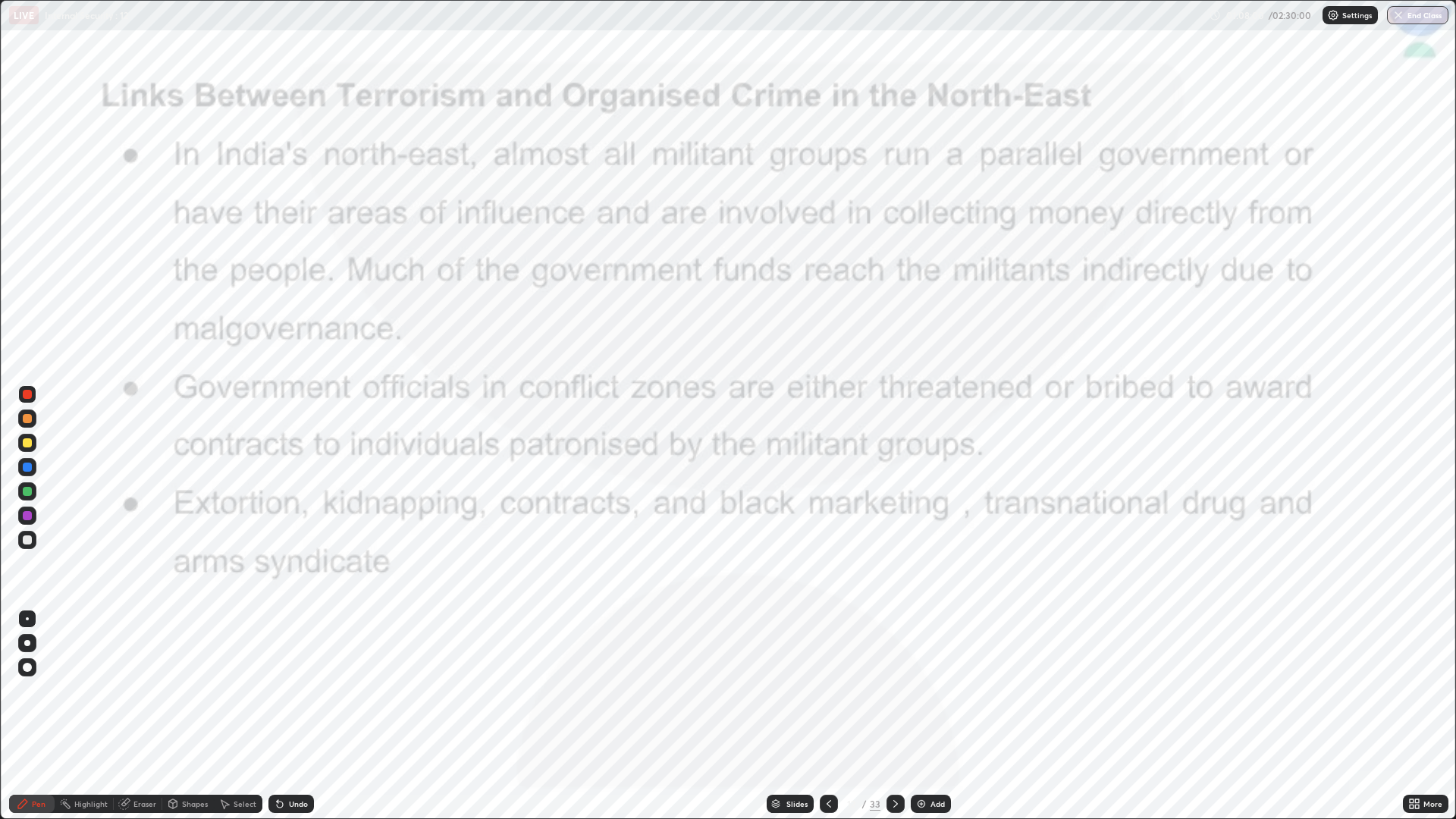
click at [895, 690] on icon at bounding box center [895, 803] width 12 height 12
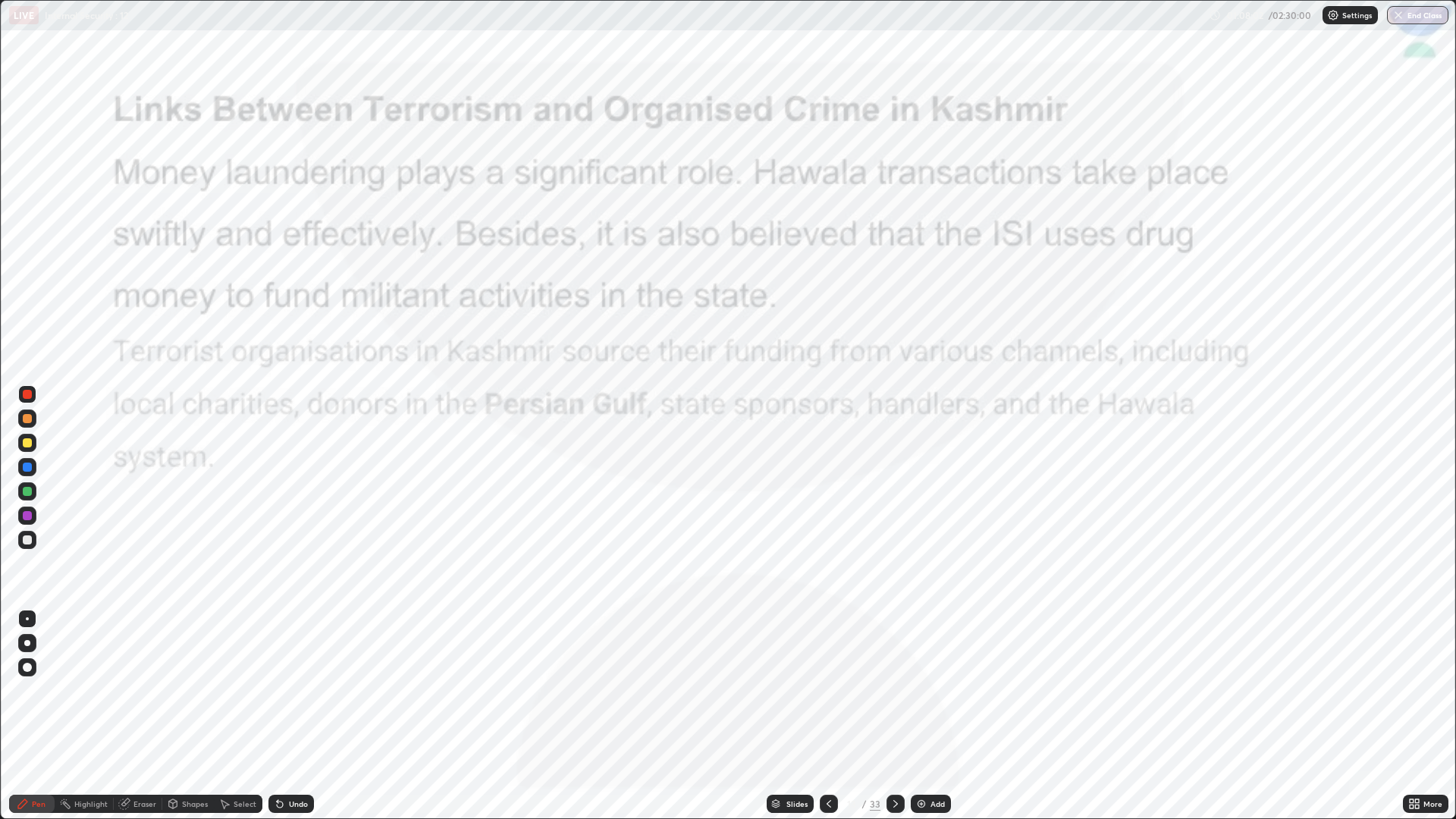
click at [899, 690] on icon at bounding box center [895, 803] width 12 height 12
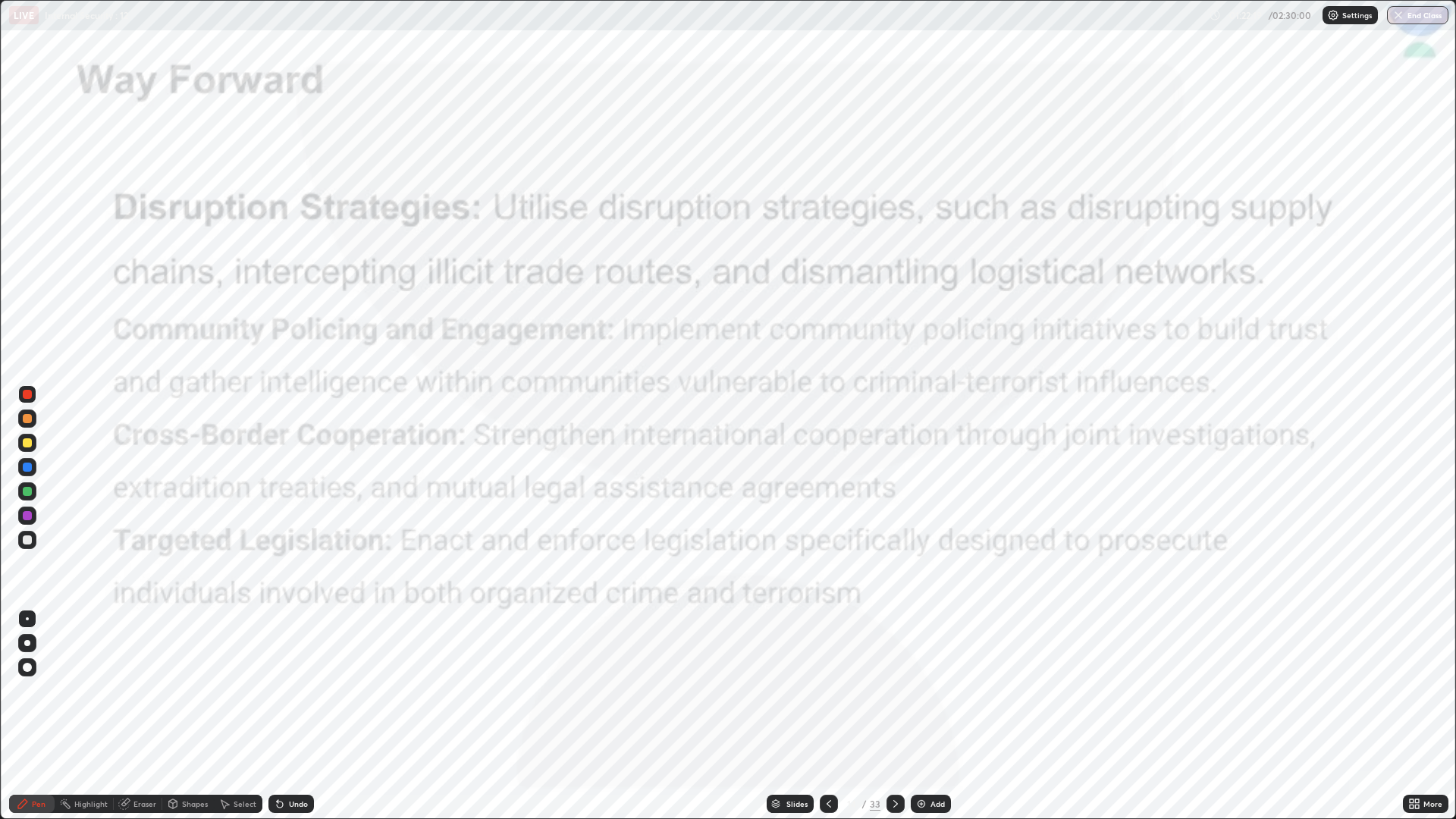
click at [774, 690] on icon at bounding box center [775, 801] width 7 height 4
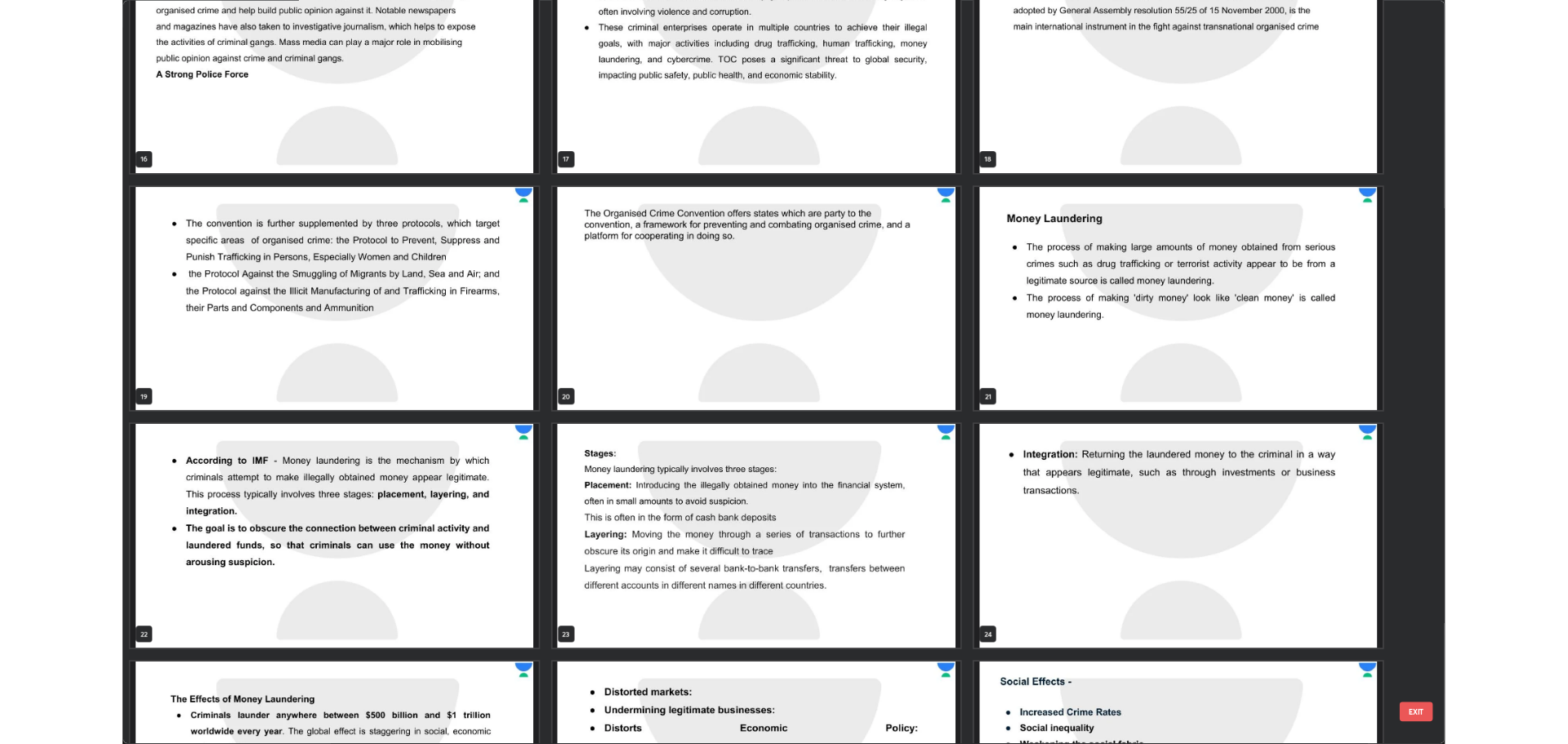
scroll to position [1477, 0]
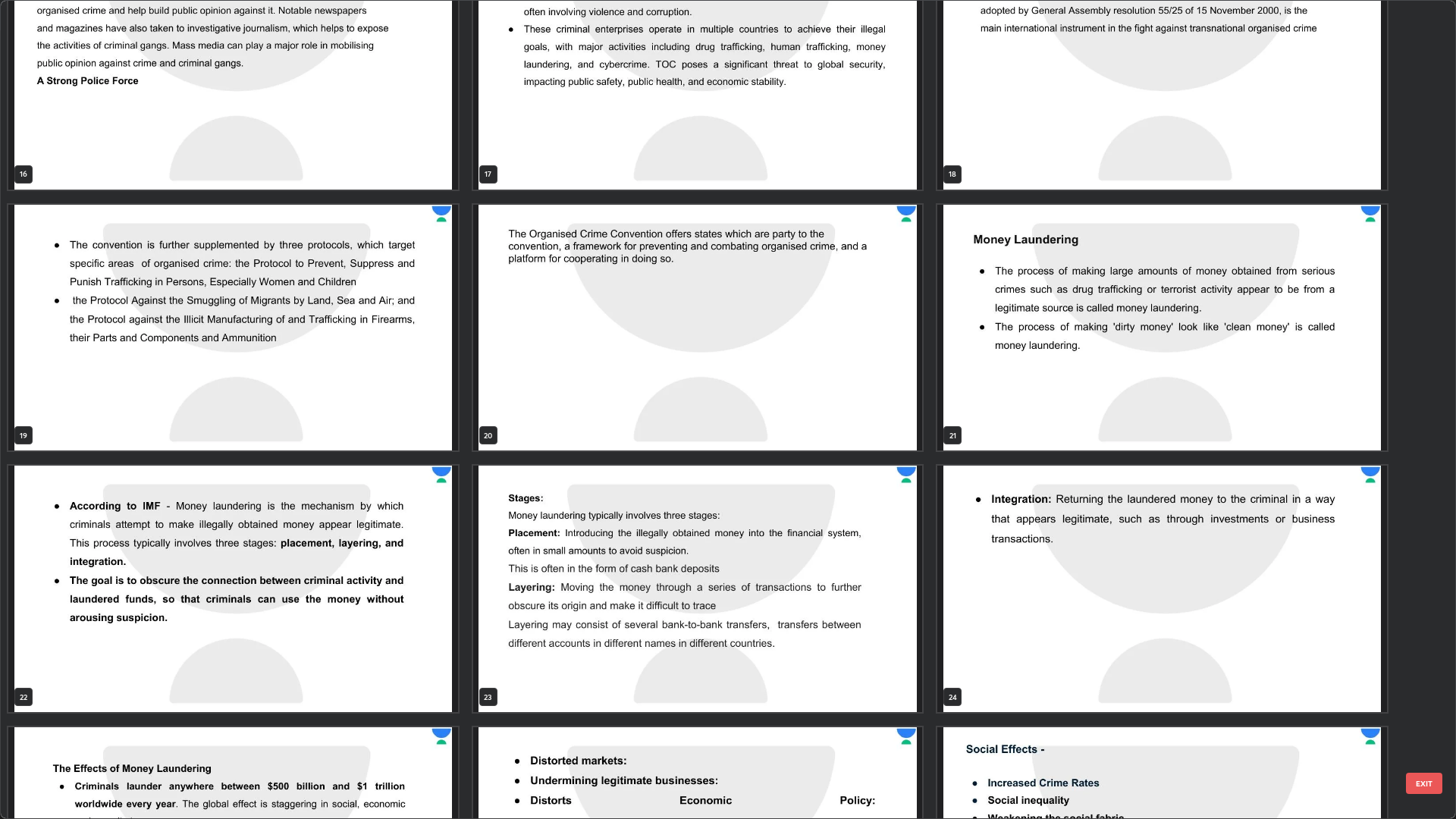
click at [1076, 318] on img "grid" at bounding box center [1162, 327] width 449 height 246
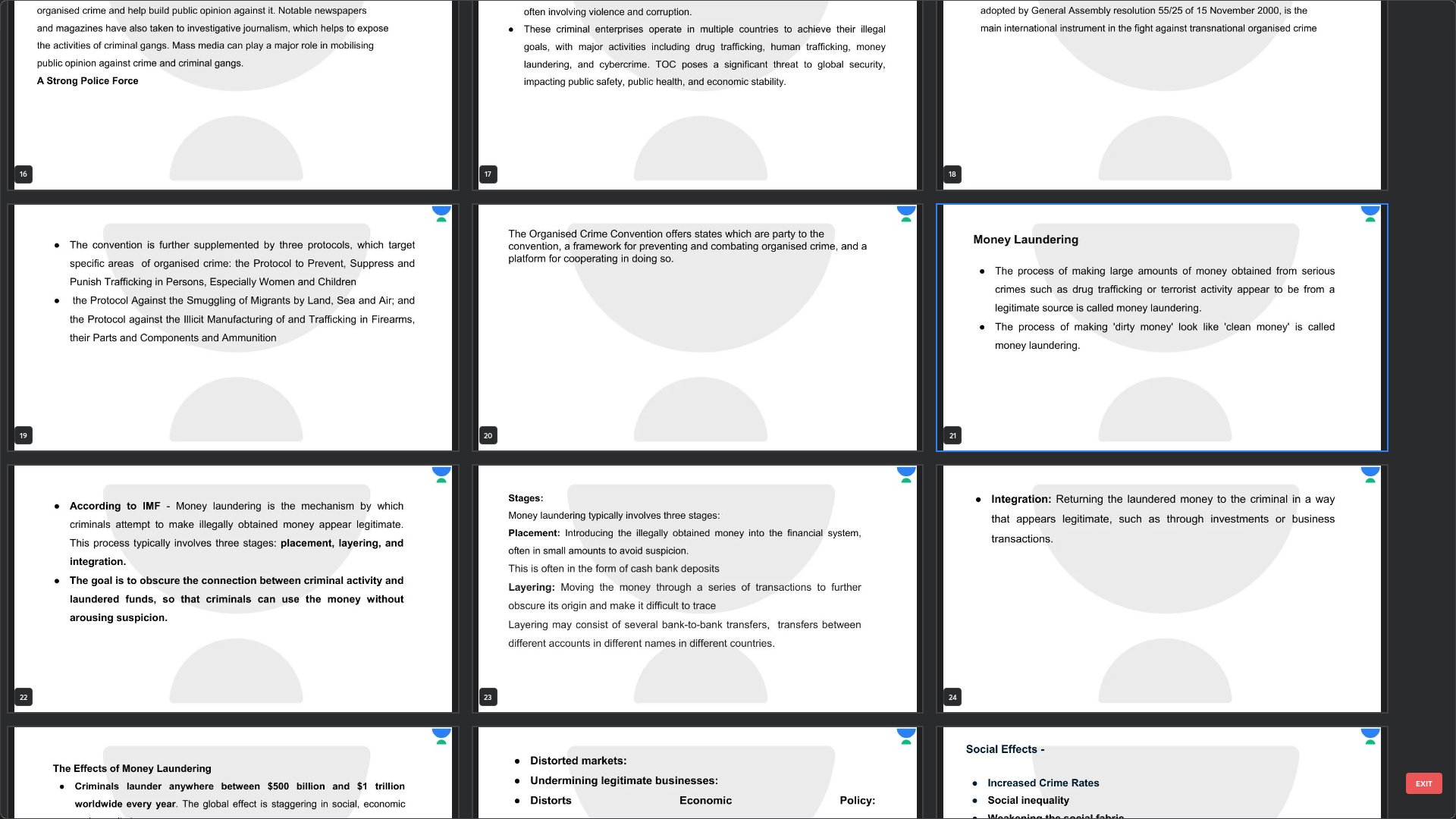
click at [1072, 326] on img "grid" at bounding box center [1162, 327] width 449 height 246
click at [1066, 329] on img "grid" at bounding box center [1162, 327] width 449 height 246
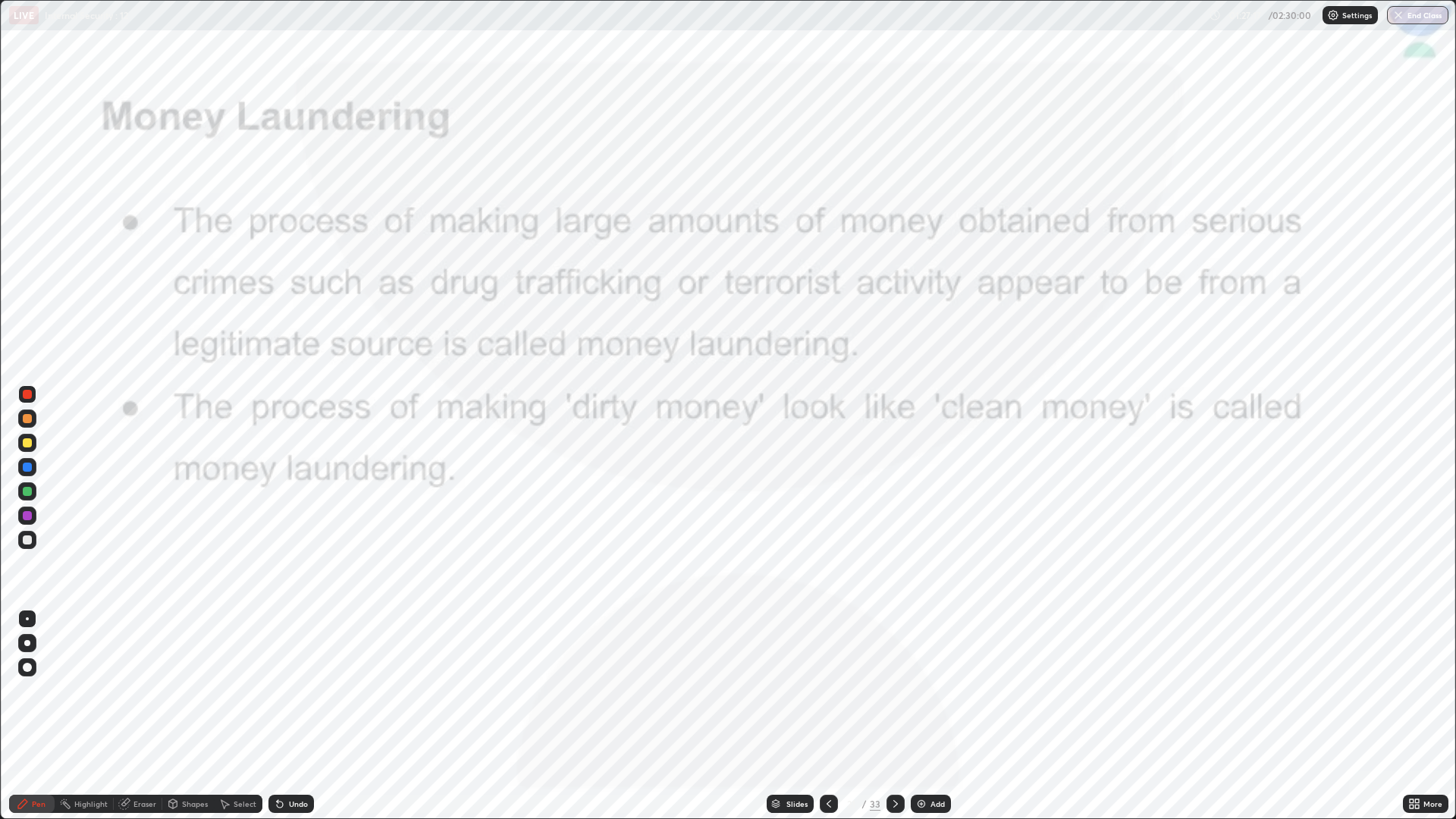
click at [900, 690] on div at bounding box center [896, 804] width 19 height 19
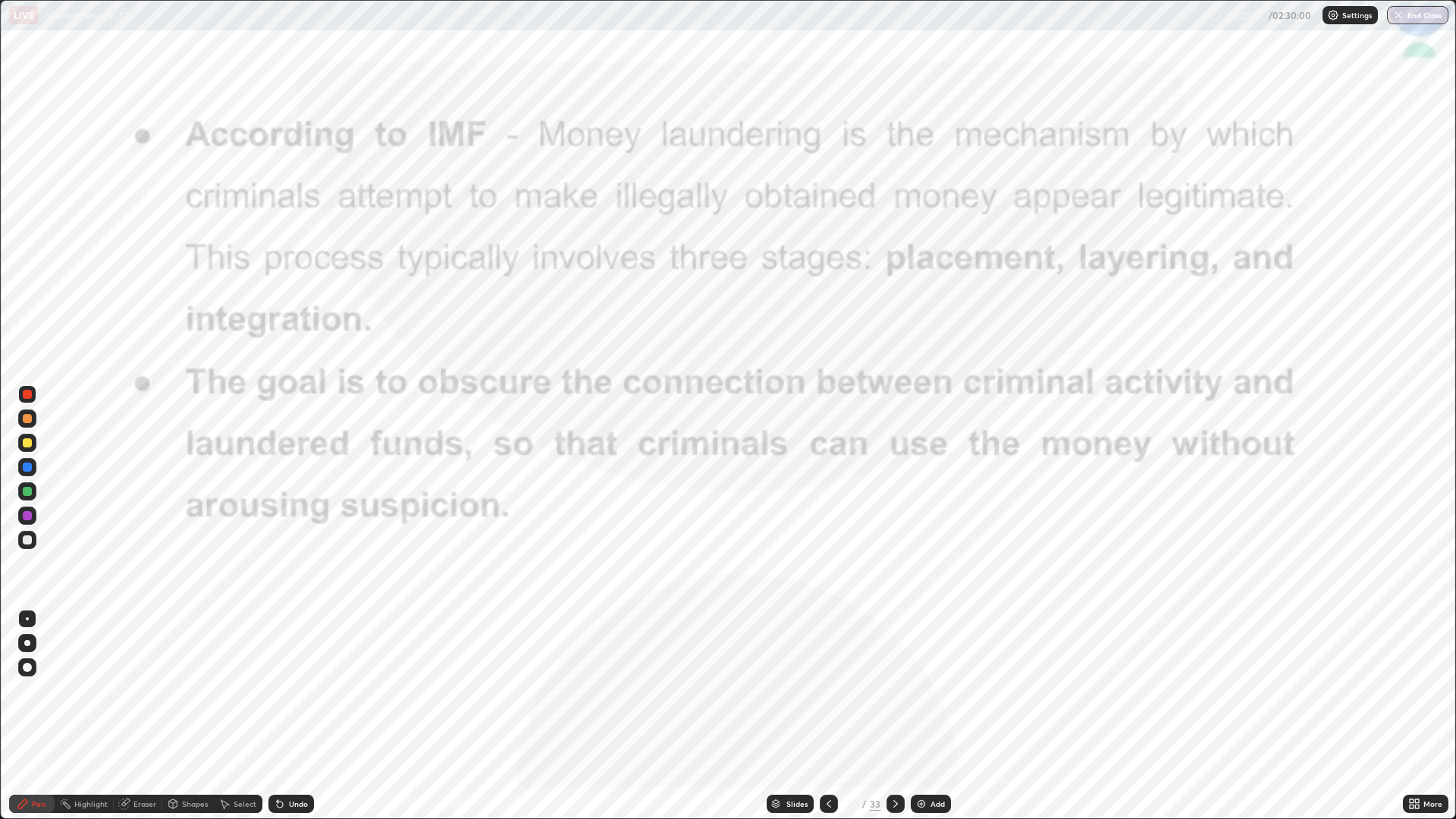
click at [890, 690] on div at bounding box center [896, 804] width 19 height 19
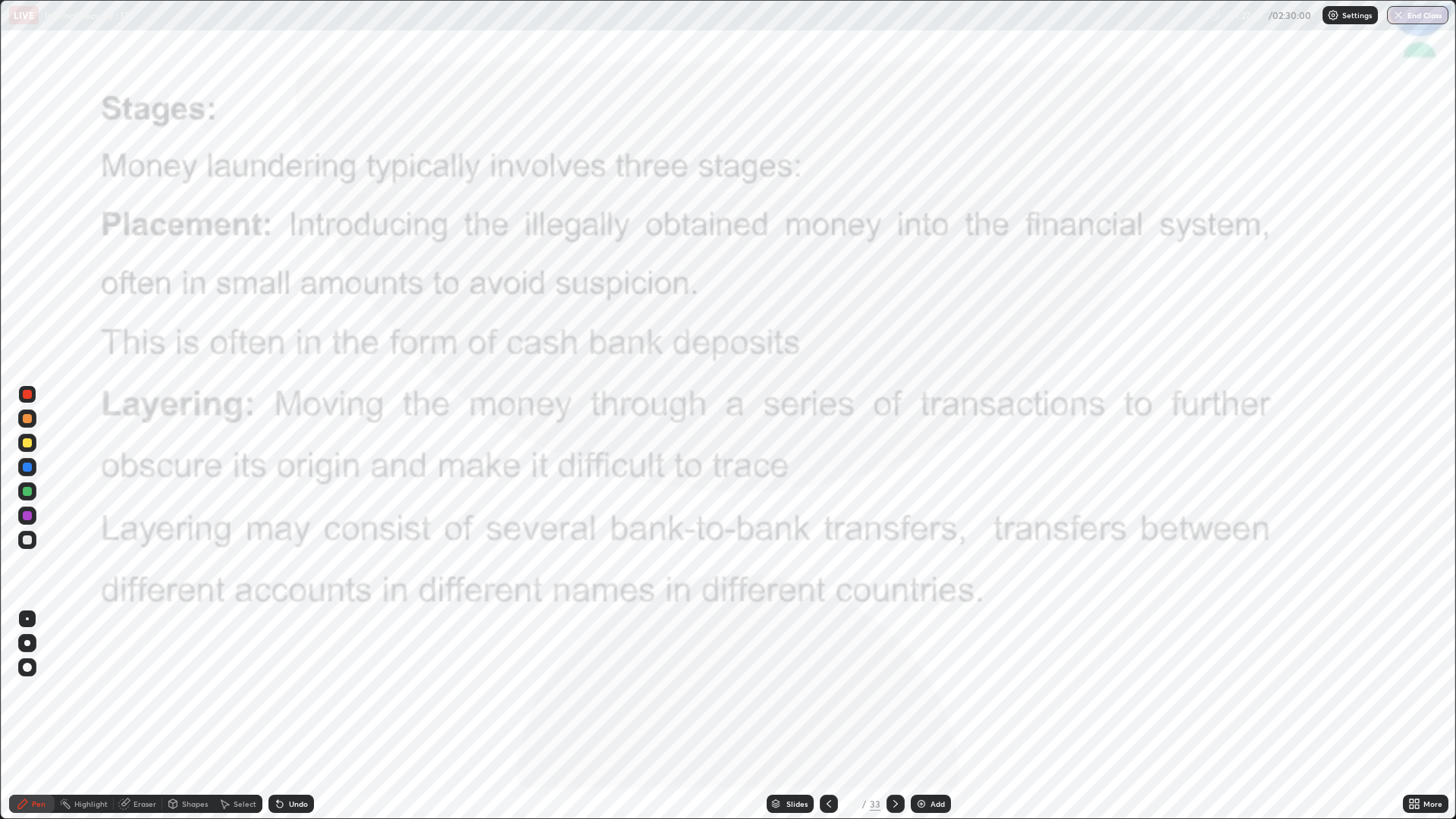
click at [821, 690] on div at bounding box center [829, 803] width 19 height 31
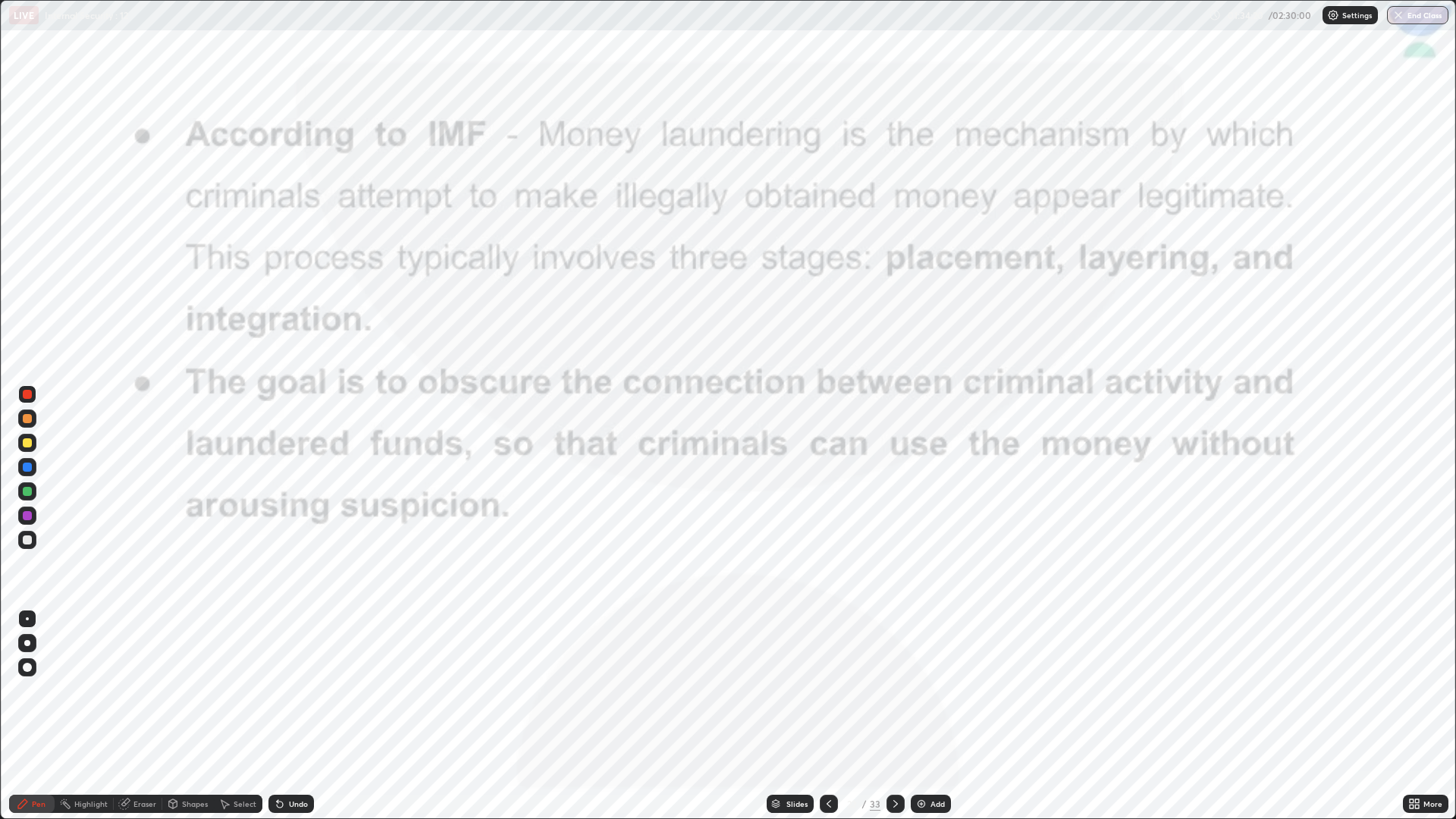
click at [825, 690] on icon at bounding box center [828, 803] width 12 height 12
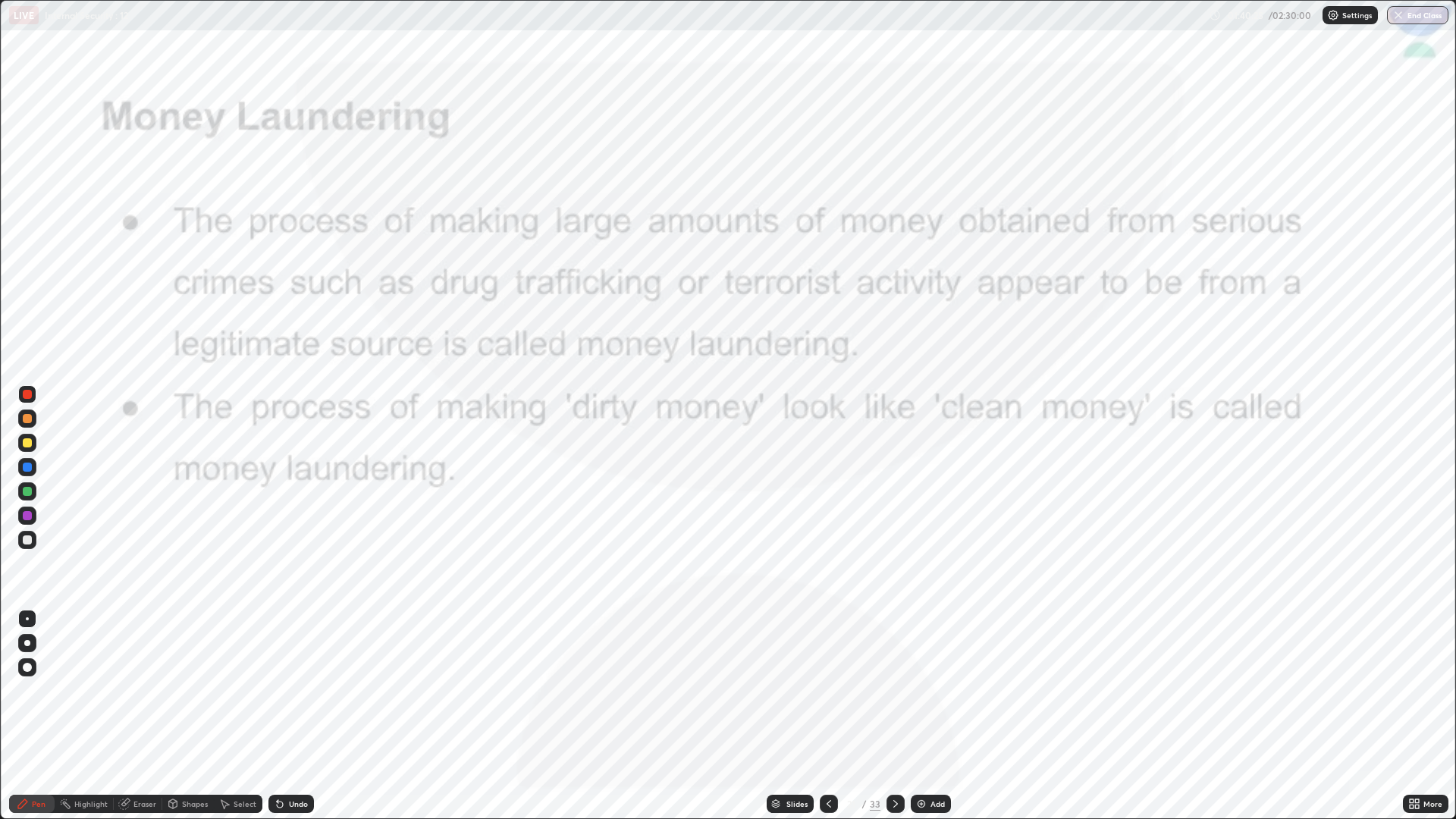
click at [891, 690] on icon at bounding box center [895, 803] width 12 height 12
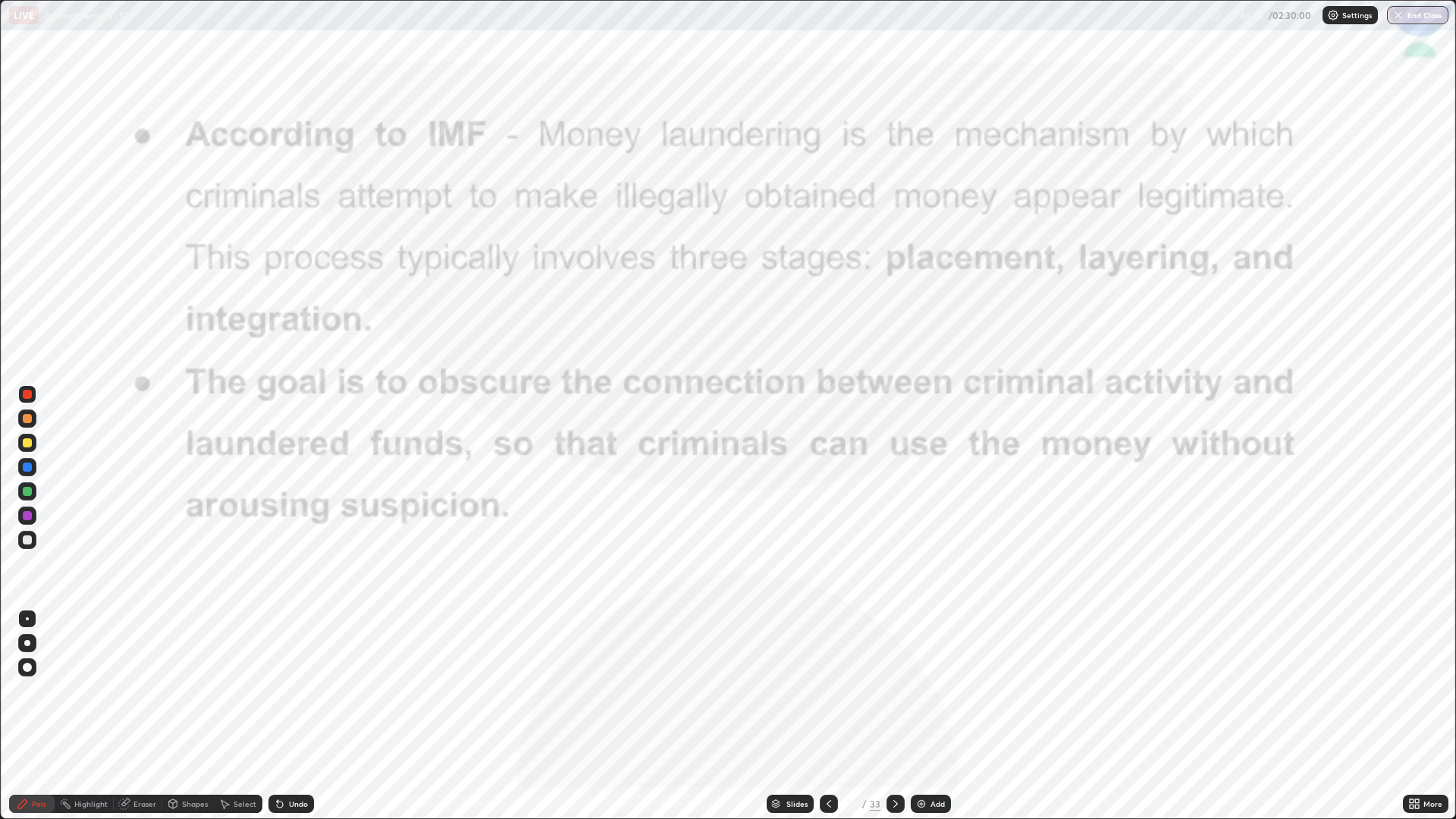
click at [893, 690] on icon at bounding box center [895, 803] width 12 height 12
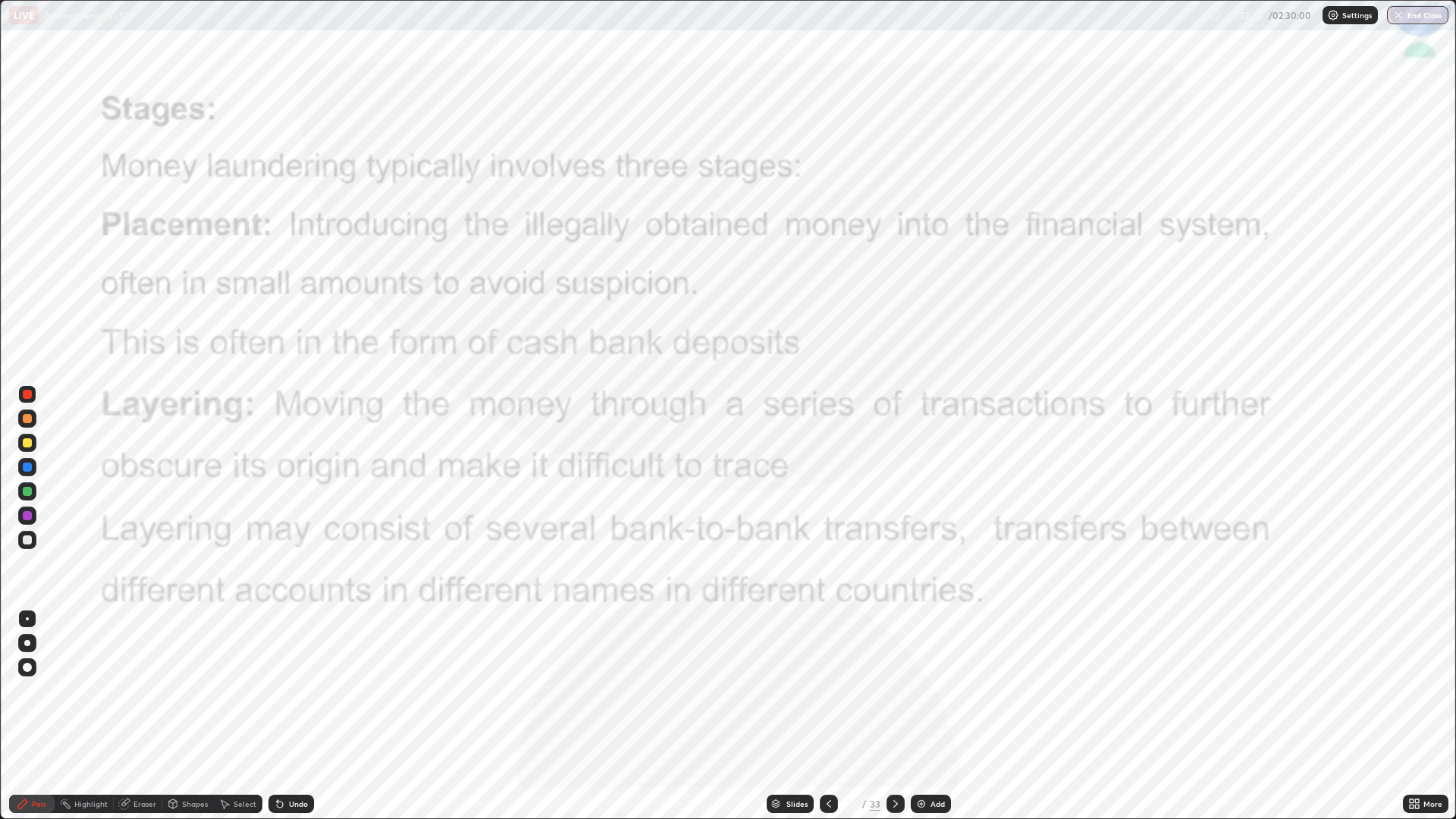
click at [893, 690] on icon at bounding box center [895, 803] width 5 height 7
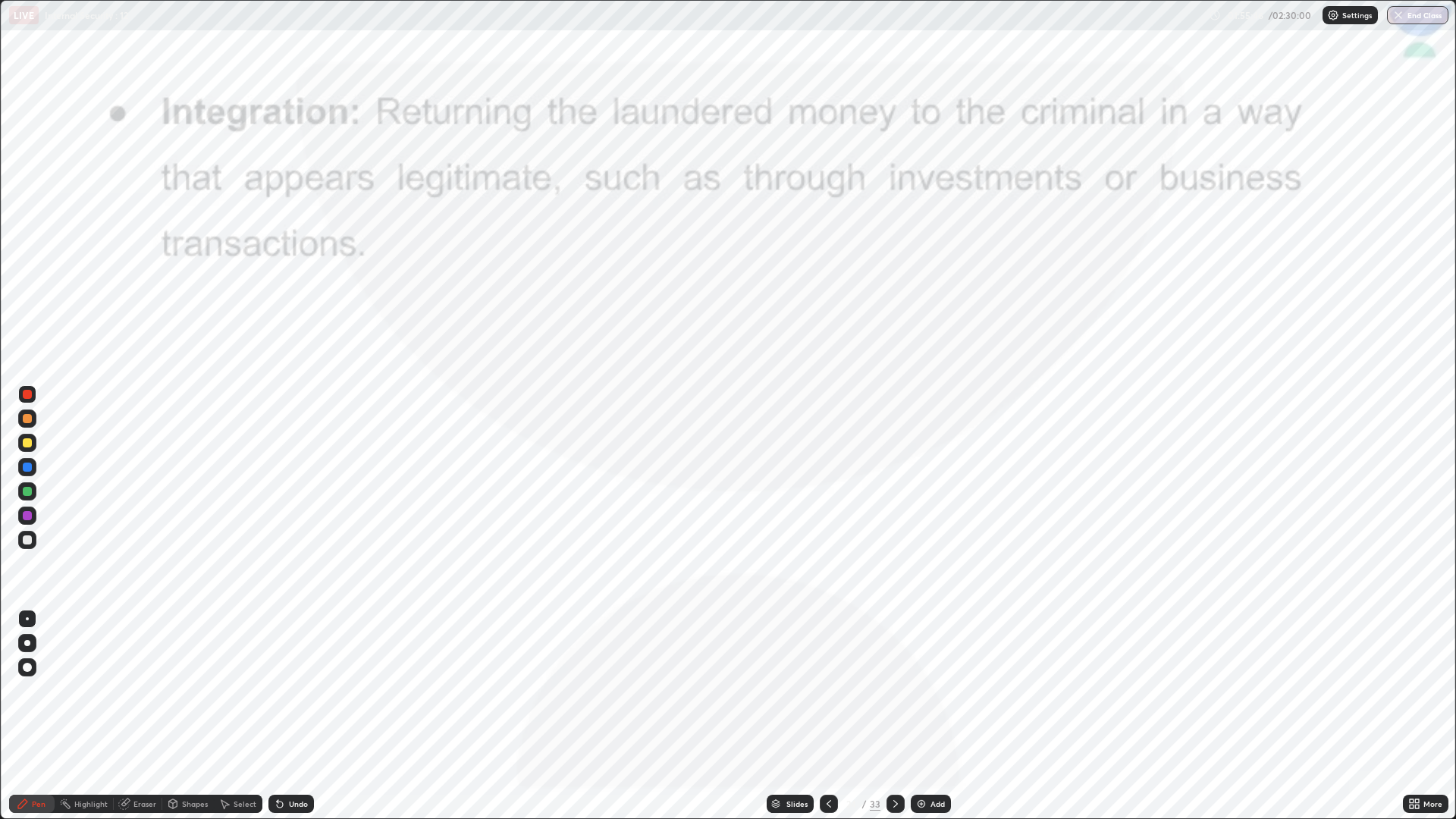
click at [893, 690] on icon at bounding box center [895, 803] width 5 height 7
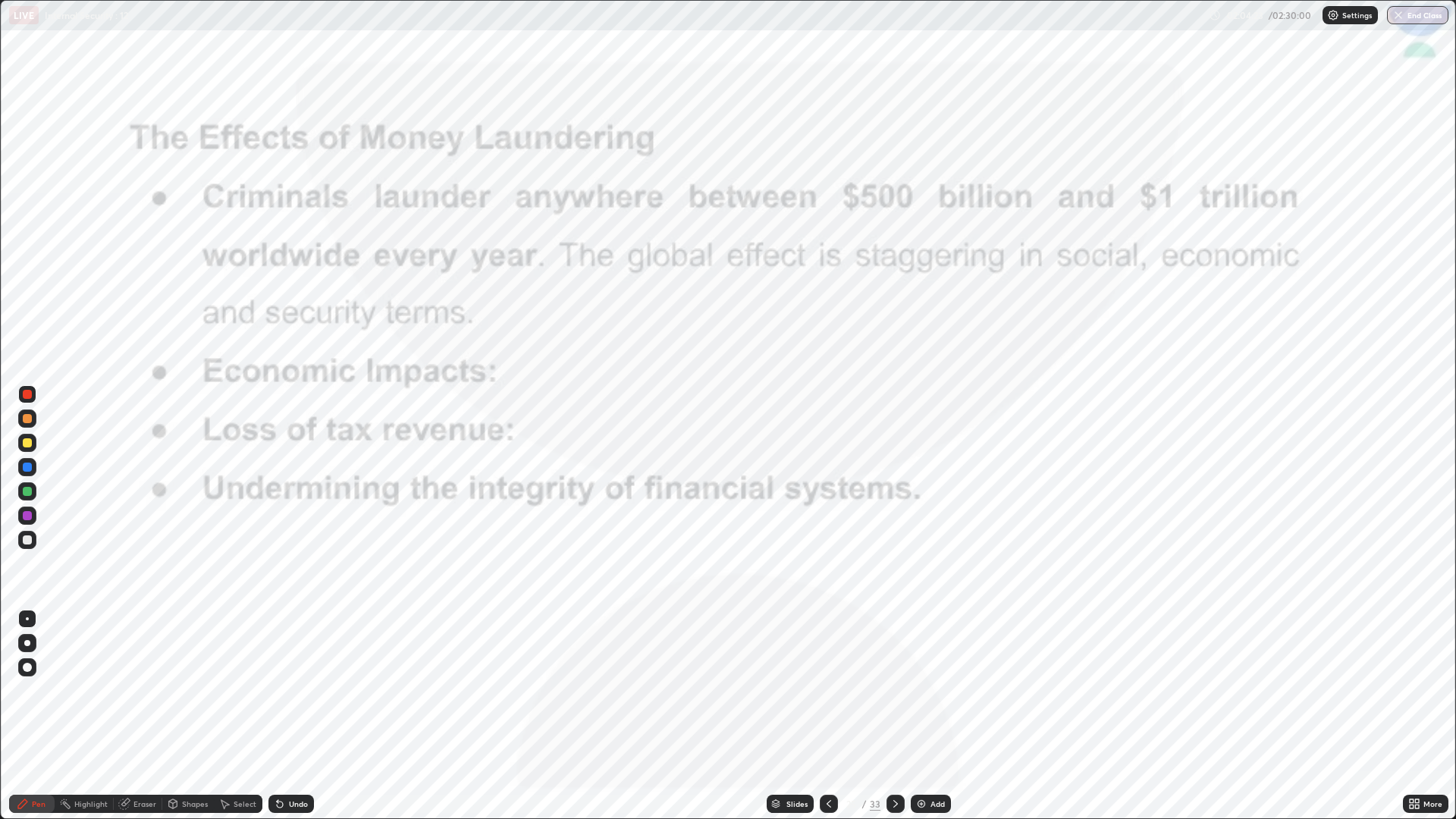
click at [893, 690] on icon at bounding box center [895, 803] width 12 height 12
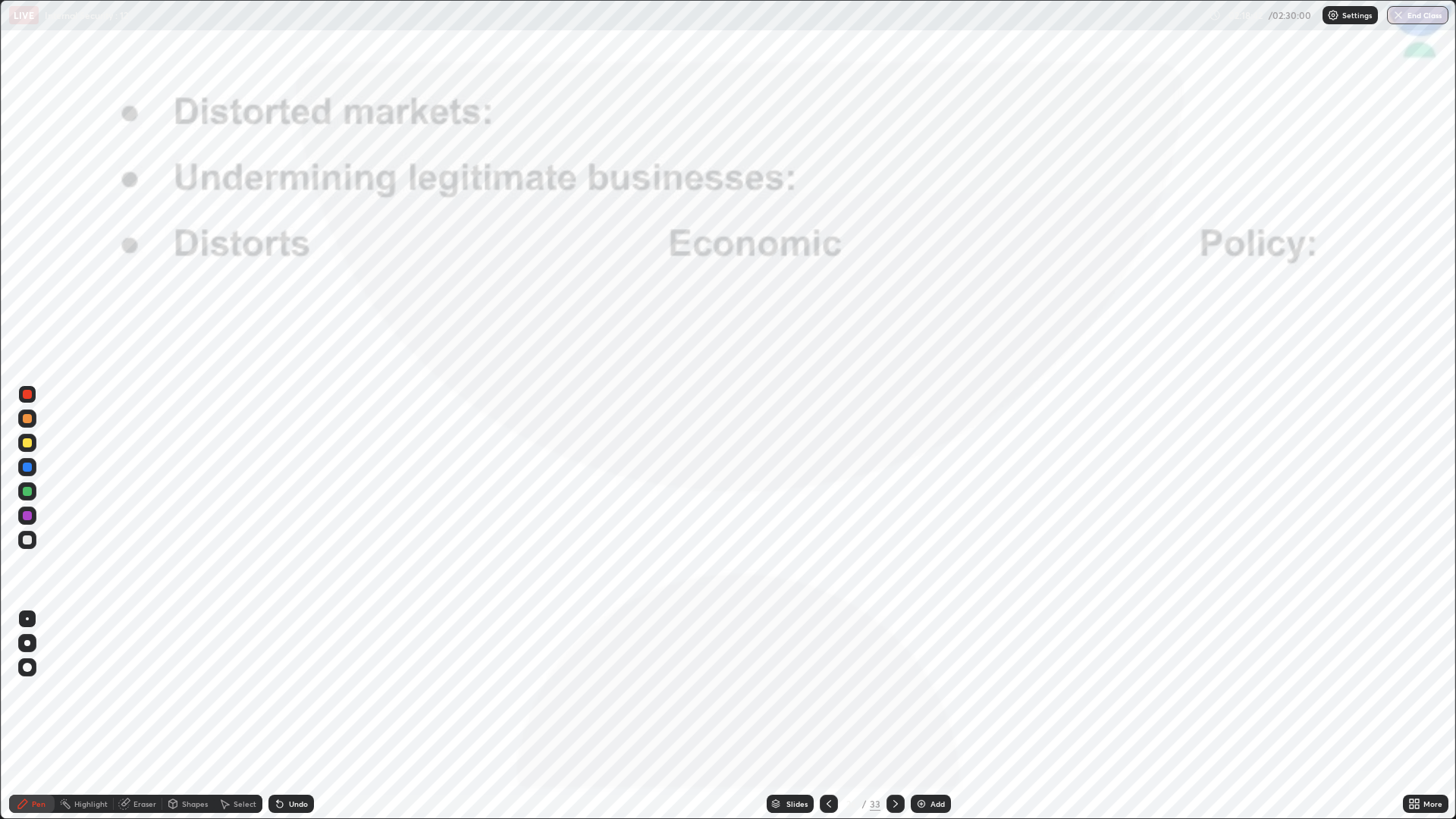
click at [1423, 19] on button "End Class" at bounding box center [1417, 16] width 61 height 19
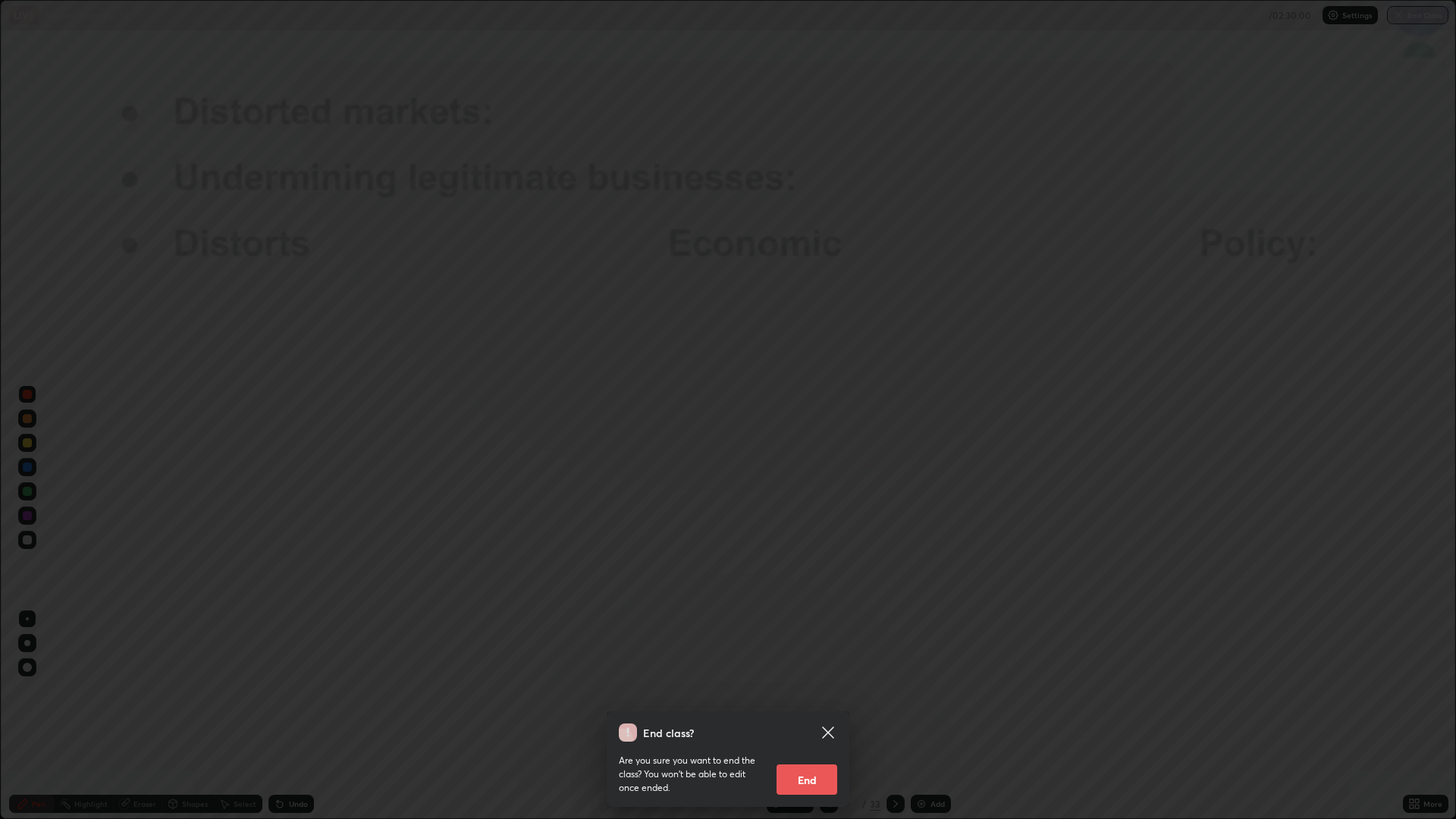
click at [805, 690] on button "End" at bounding box center [806, 779] width 60 height 31
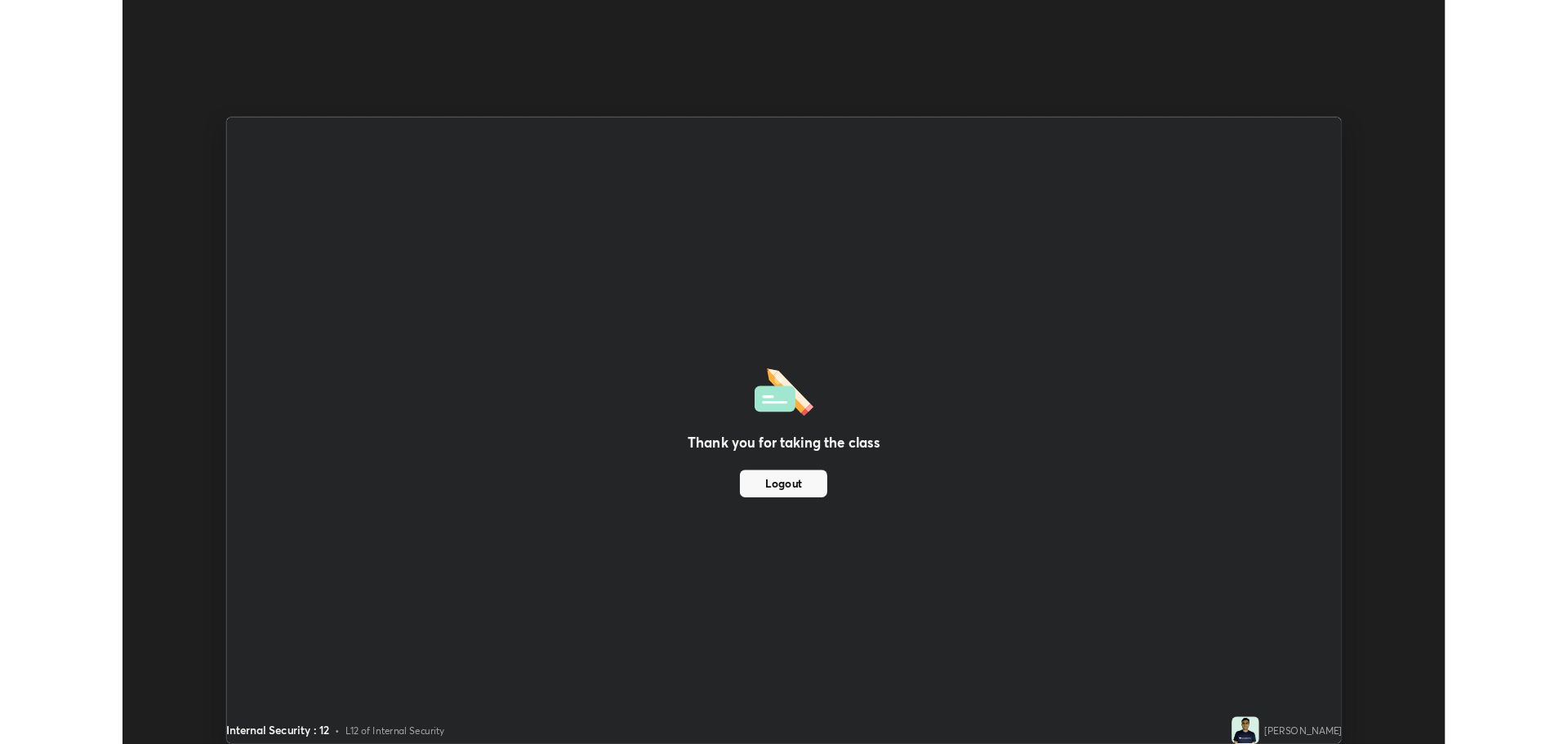
scroll to position [80911, 80087]
